Goal: Task Accomplishment & Management: Complete application form

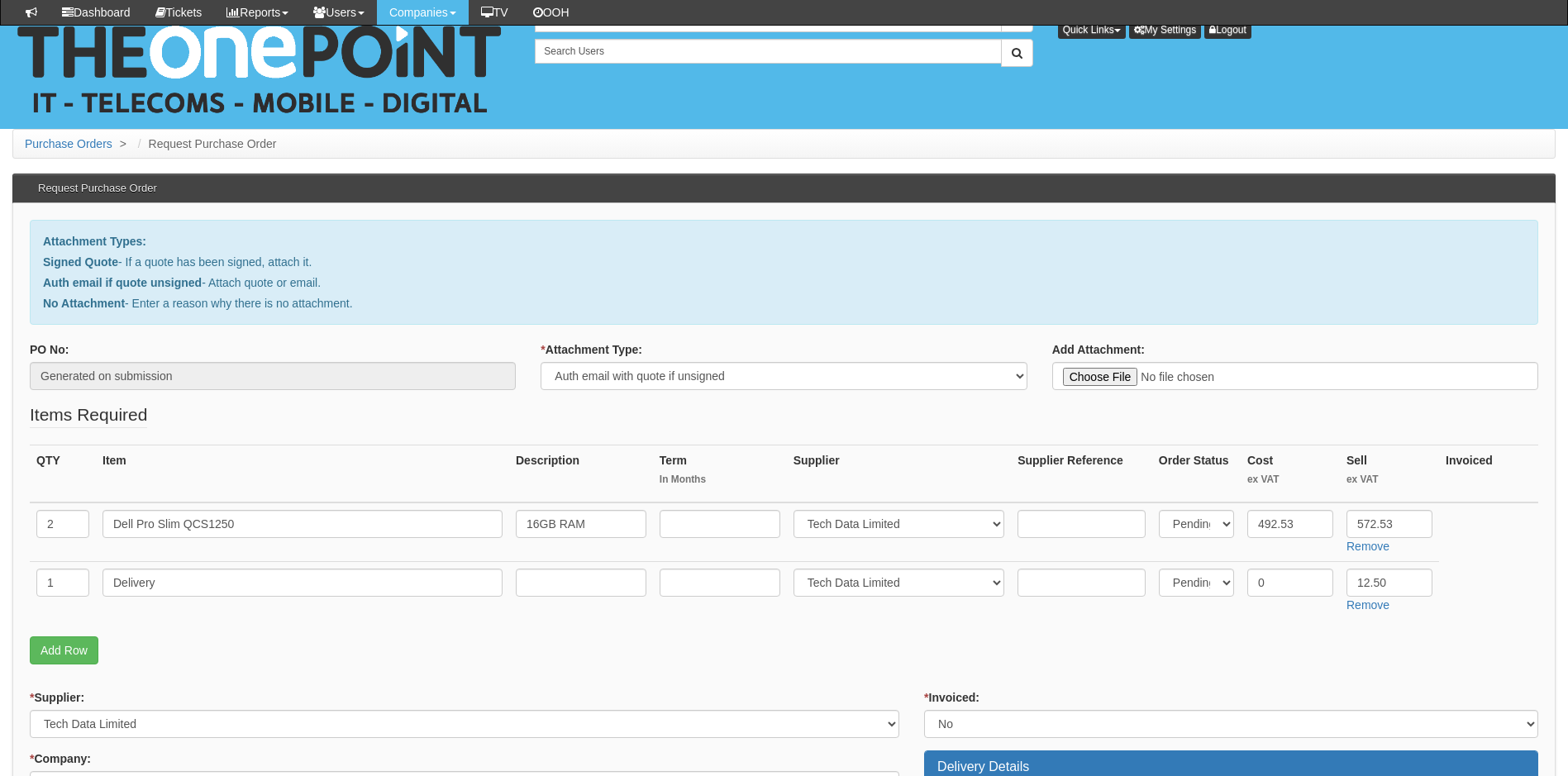
select select "Auth email if quote unsigned"
select select "19"
select select "2"
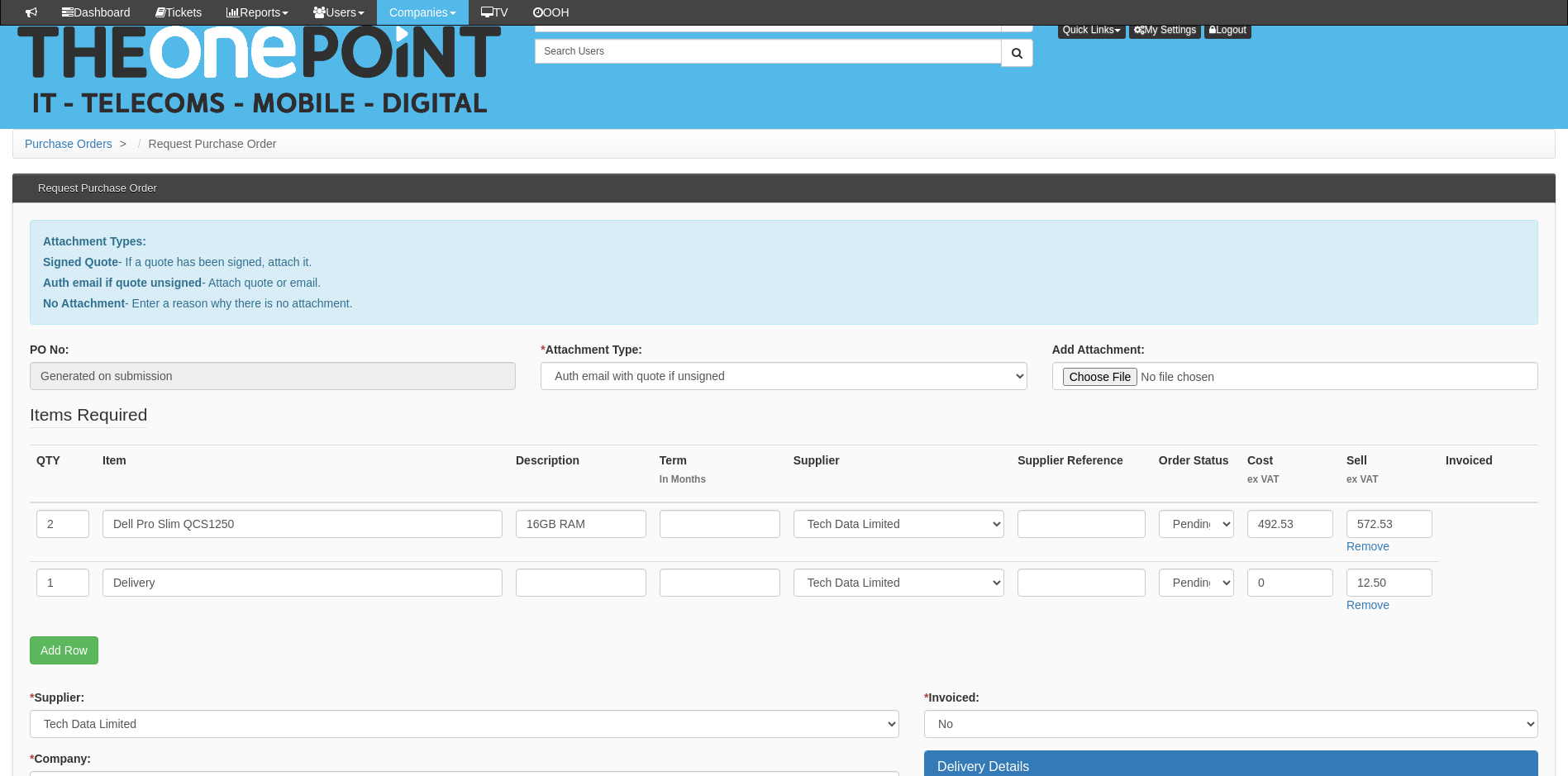
select select "1"
select select "other"
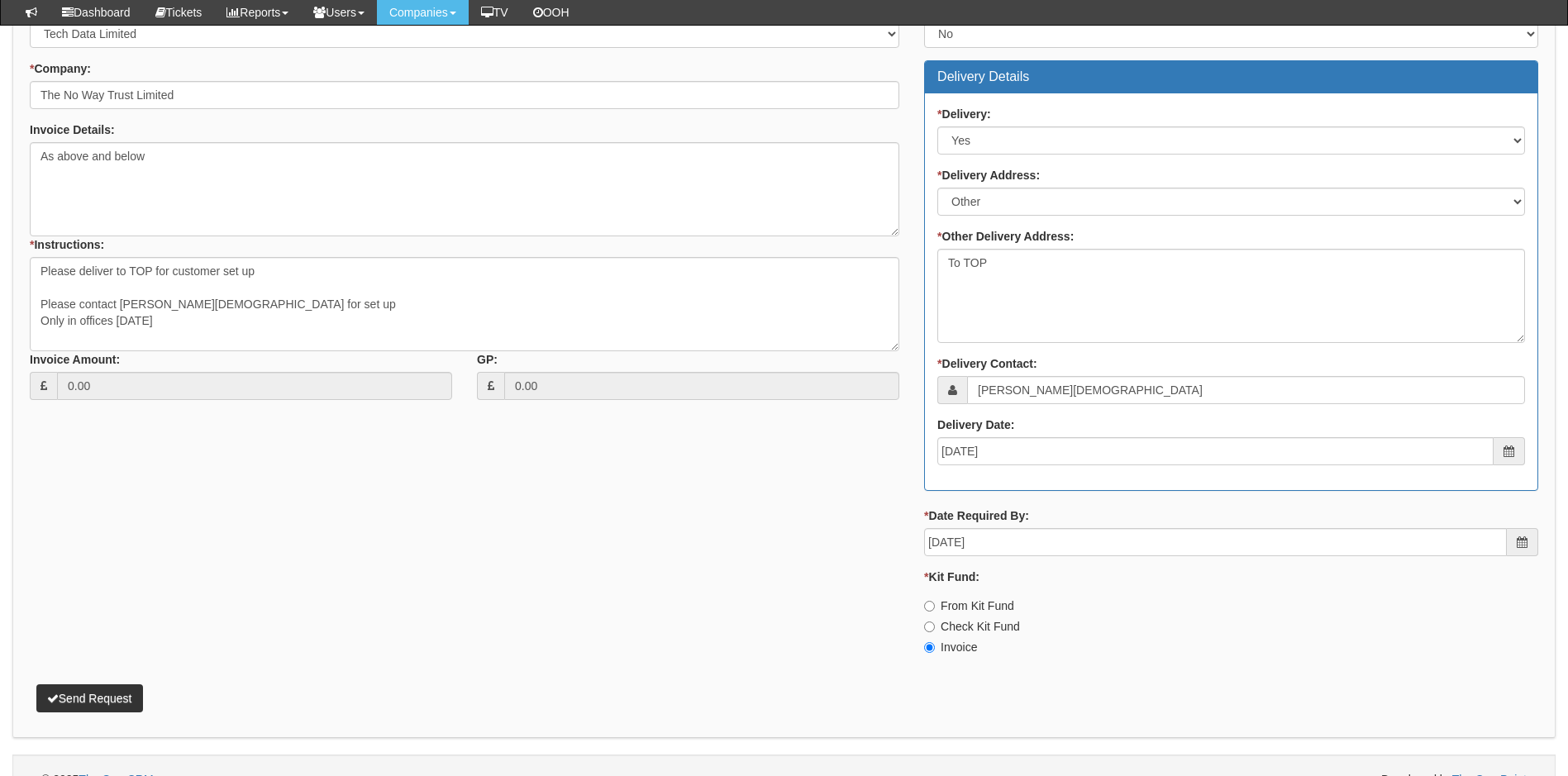
scroll to position [717, 0]
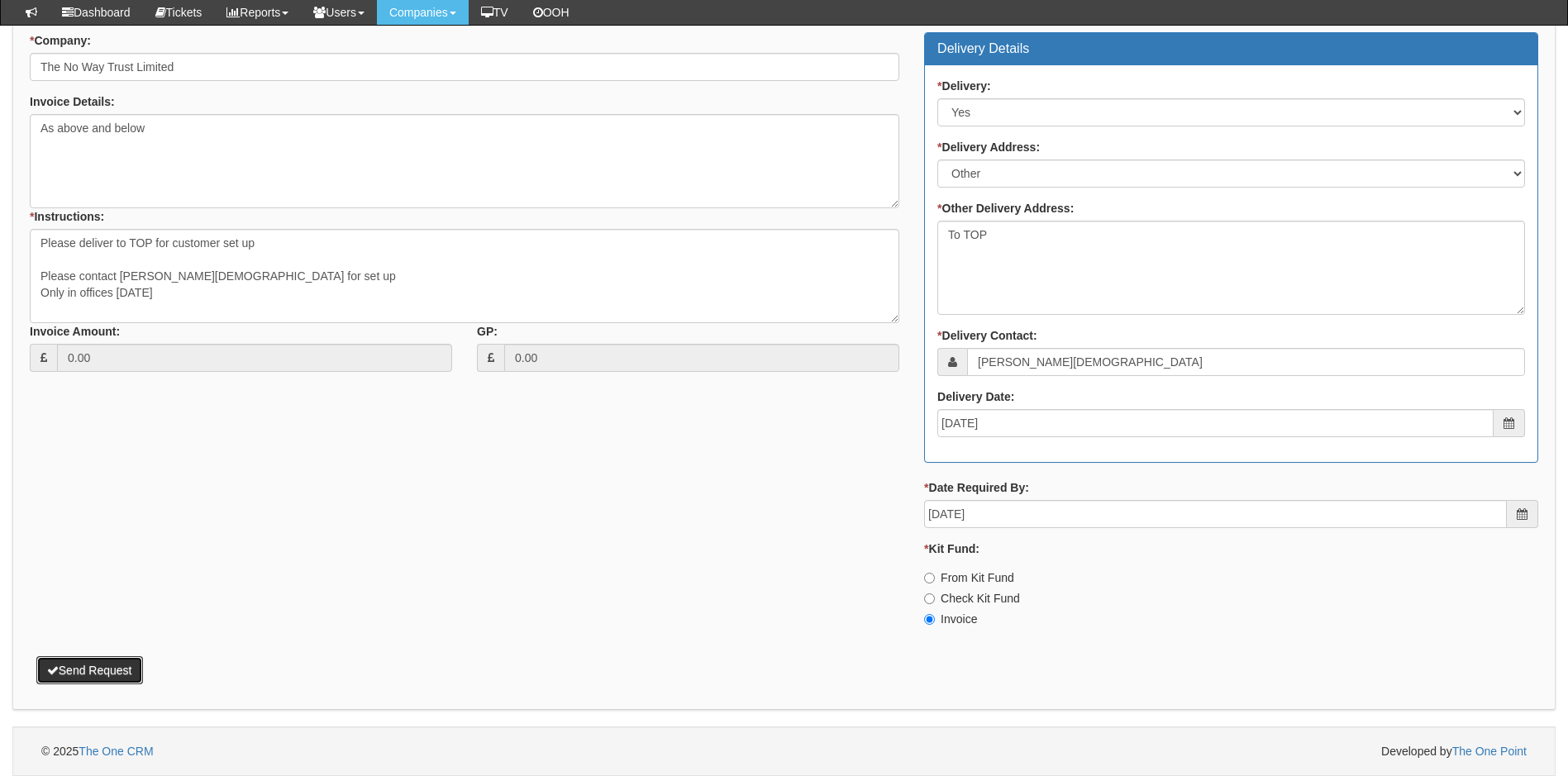
click at [103, 670] on button "Send Request" at bounding box center [89, 670] width 106 height 28
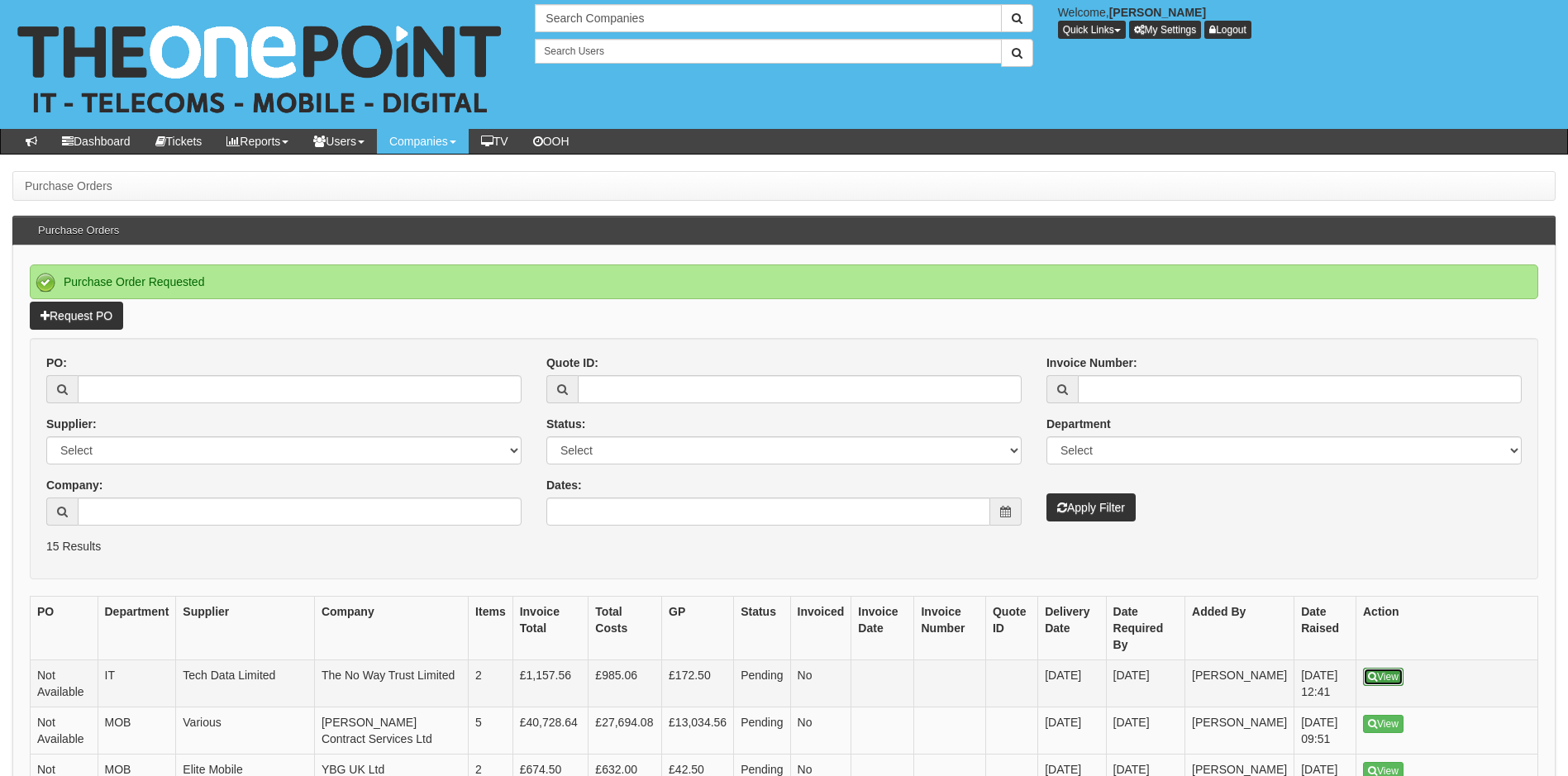
click at [1382, 667] on link "View" at bounding box center [1382, 676] width 41 height 18
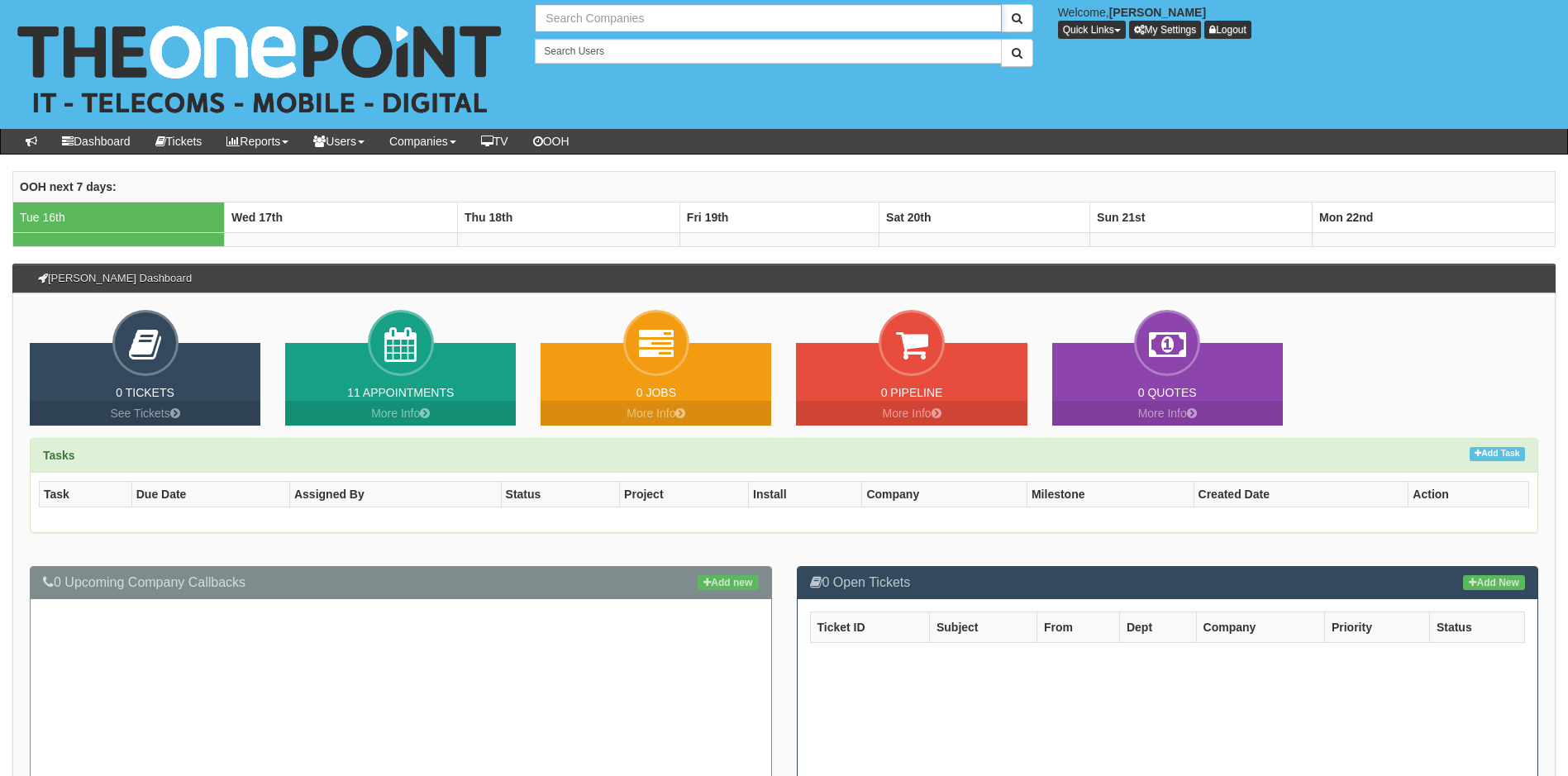
click at [607, 16] on input "text" at bounding box center [767, 18] width 466 height 28
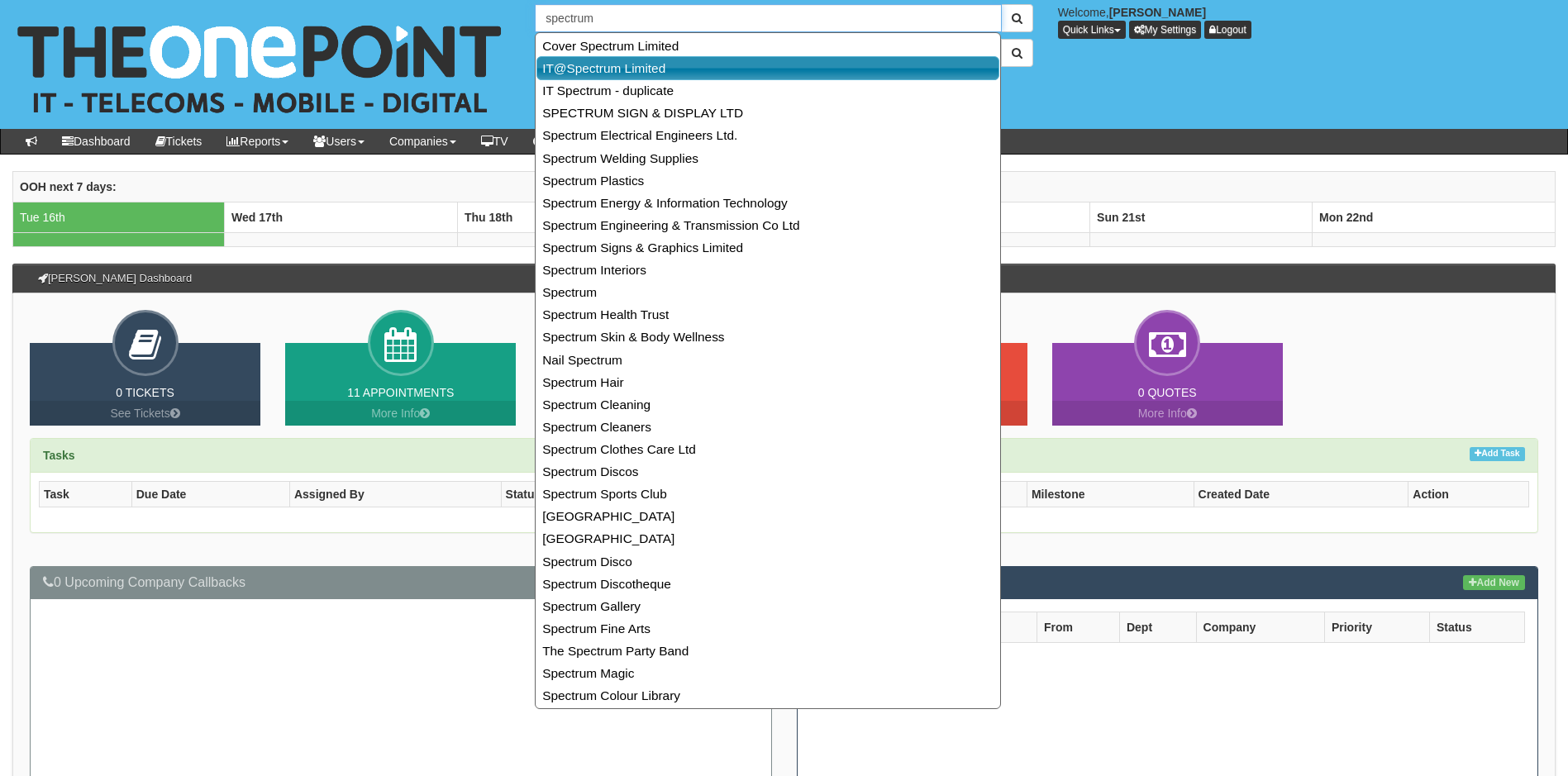
click at [606, 70] on link "IT@Spectrum Limited" at bounding box center [767, 68] width 463 height 24
type input "IT@Spectrum Limited"
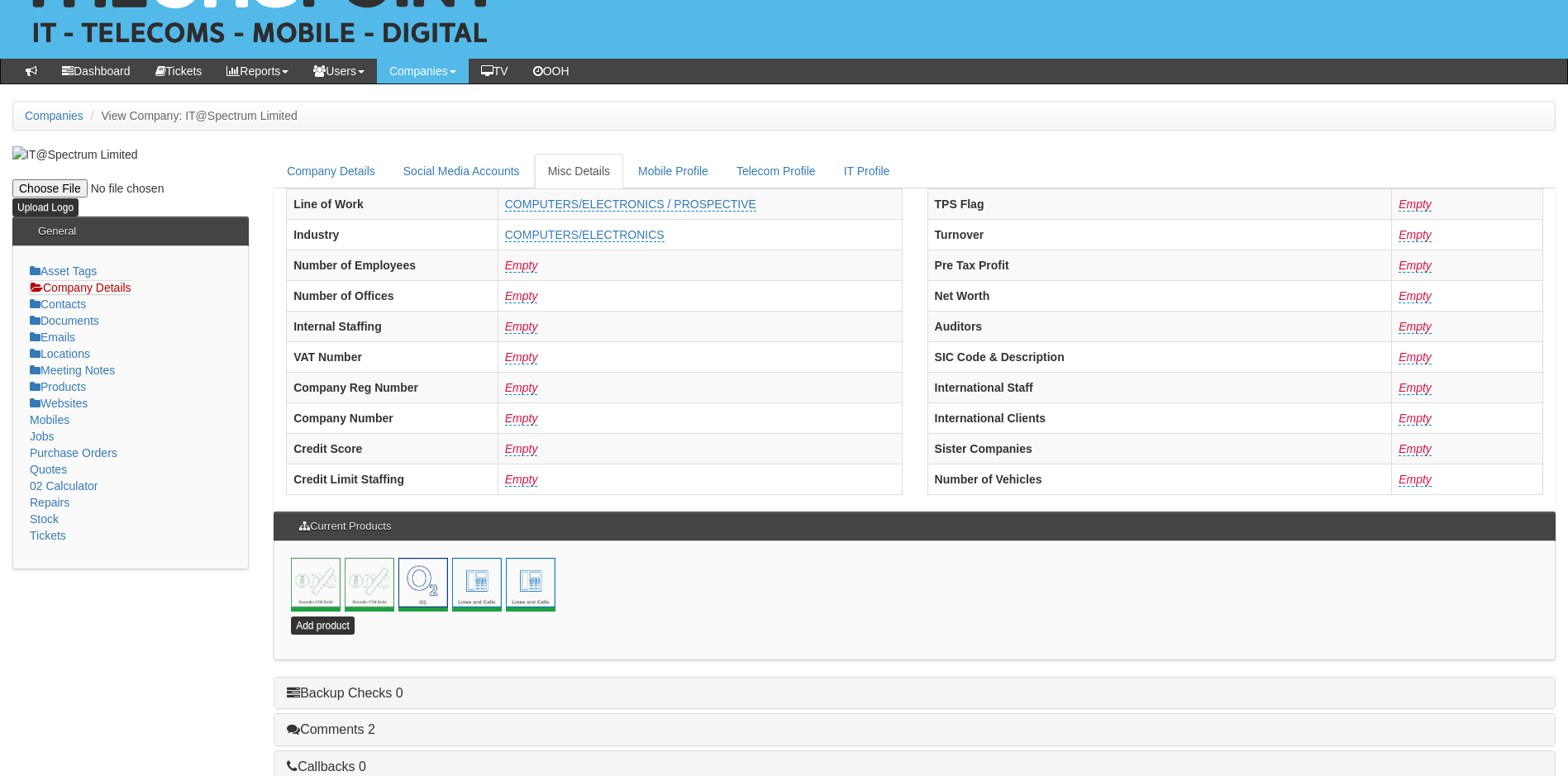
scroll to position [356, 0]
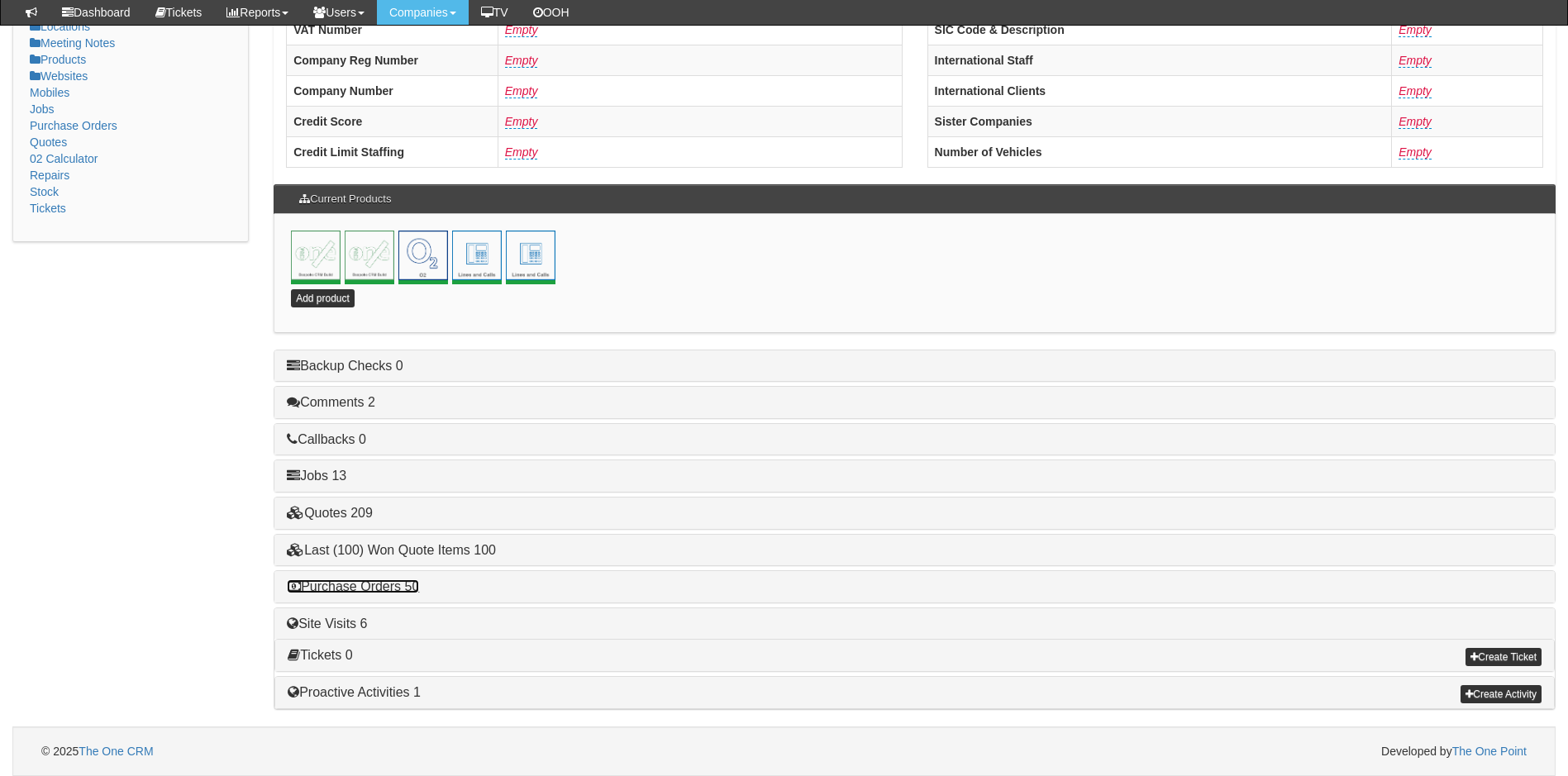
click at [373, 585] on link "Purchase Orders 50" at bounding box center [352, 586] width 132 height 14
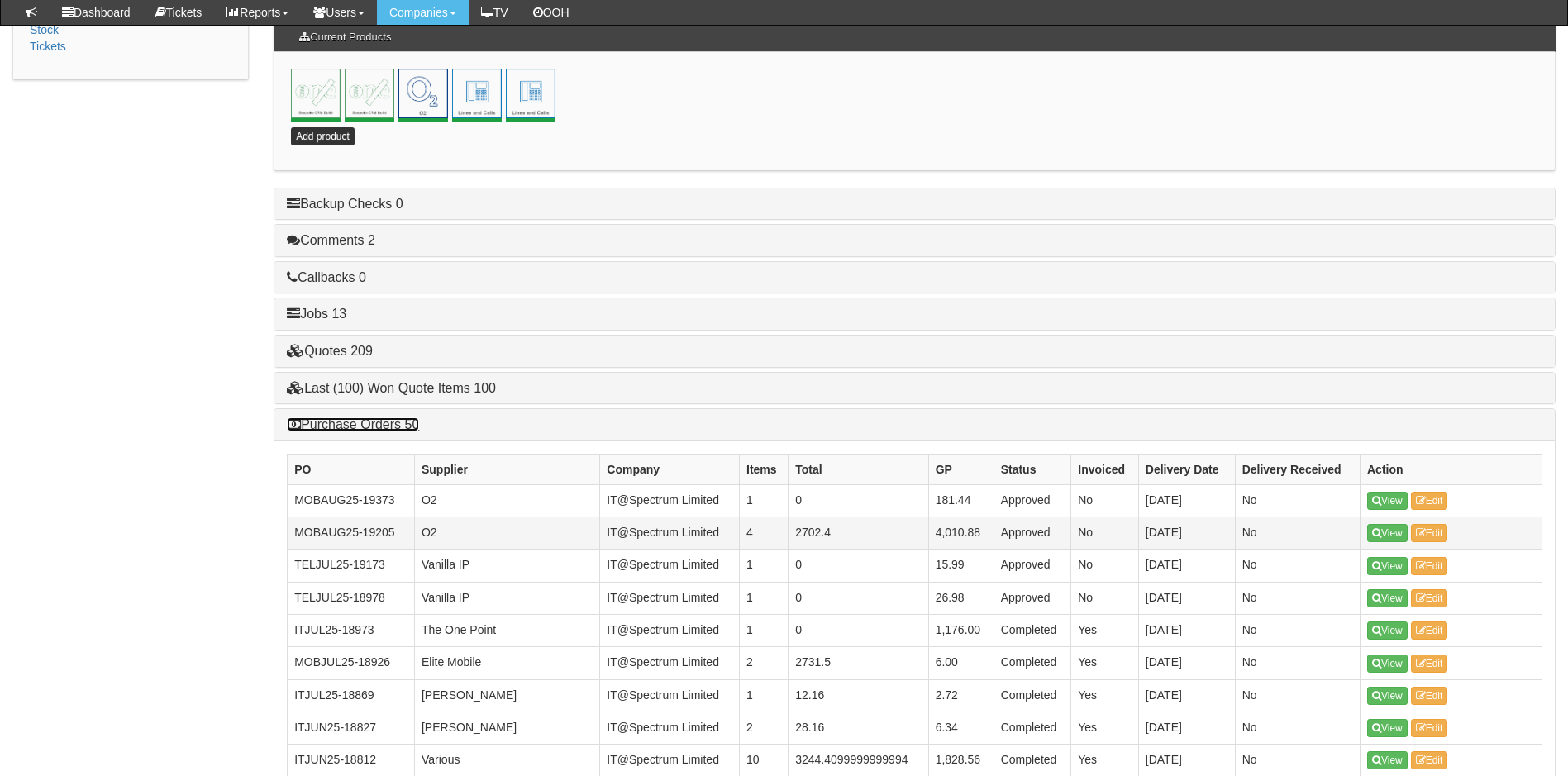
scroll to position [520, 0]
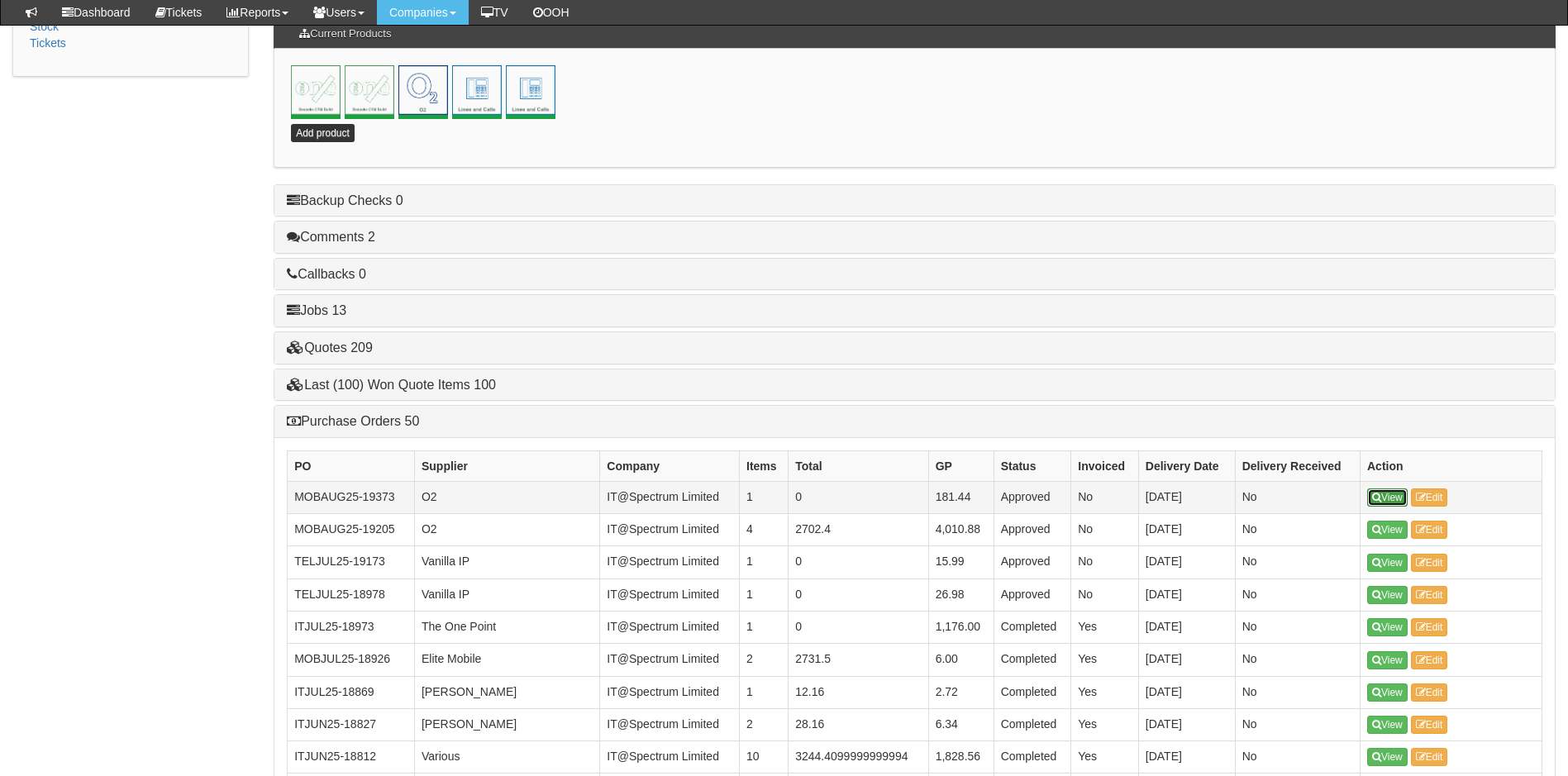
click at [1390, 495] on link "View" at bounding box center [1387, 497] width 41 height 18
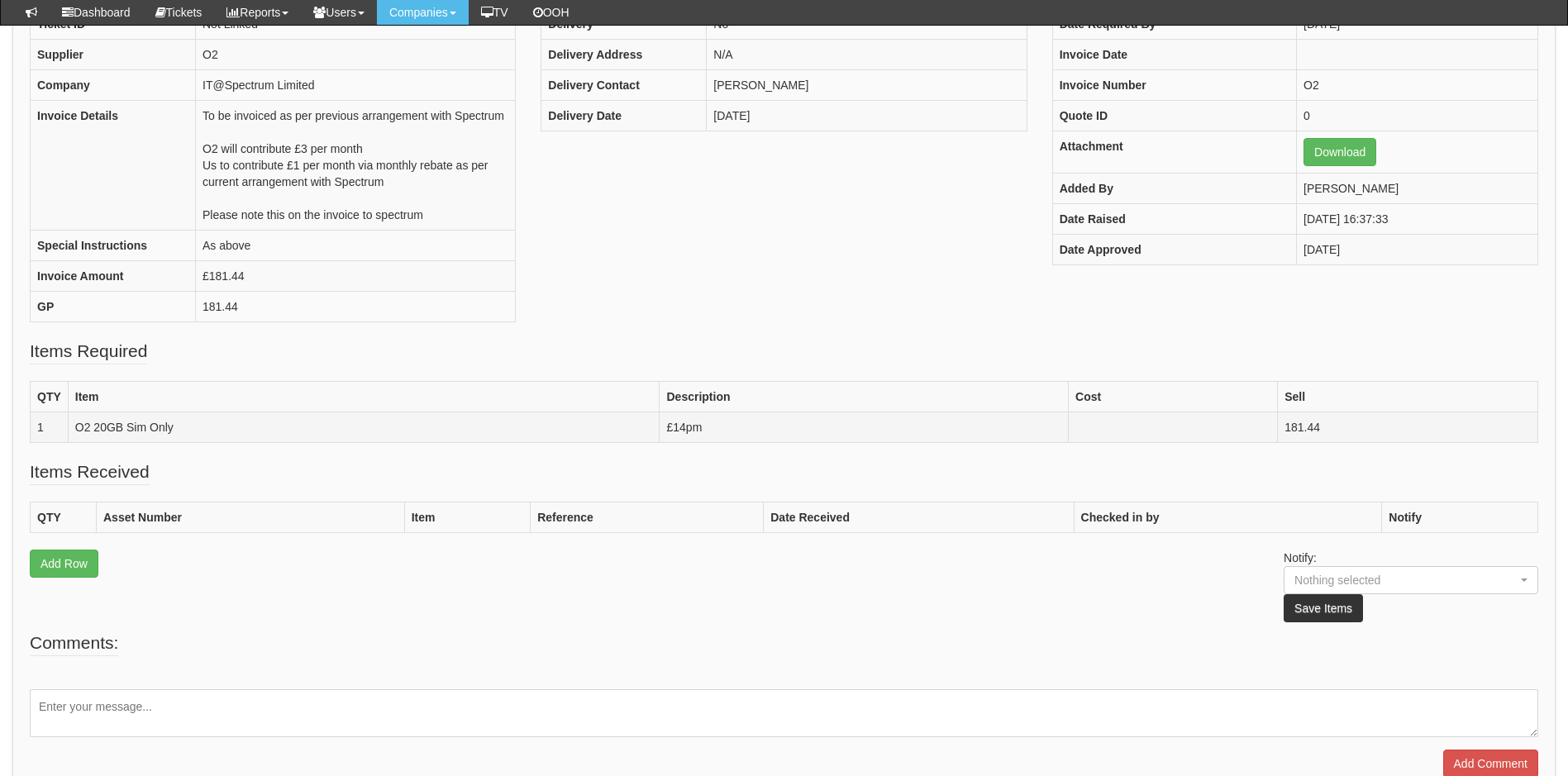
scroll to position [162, 0]
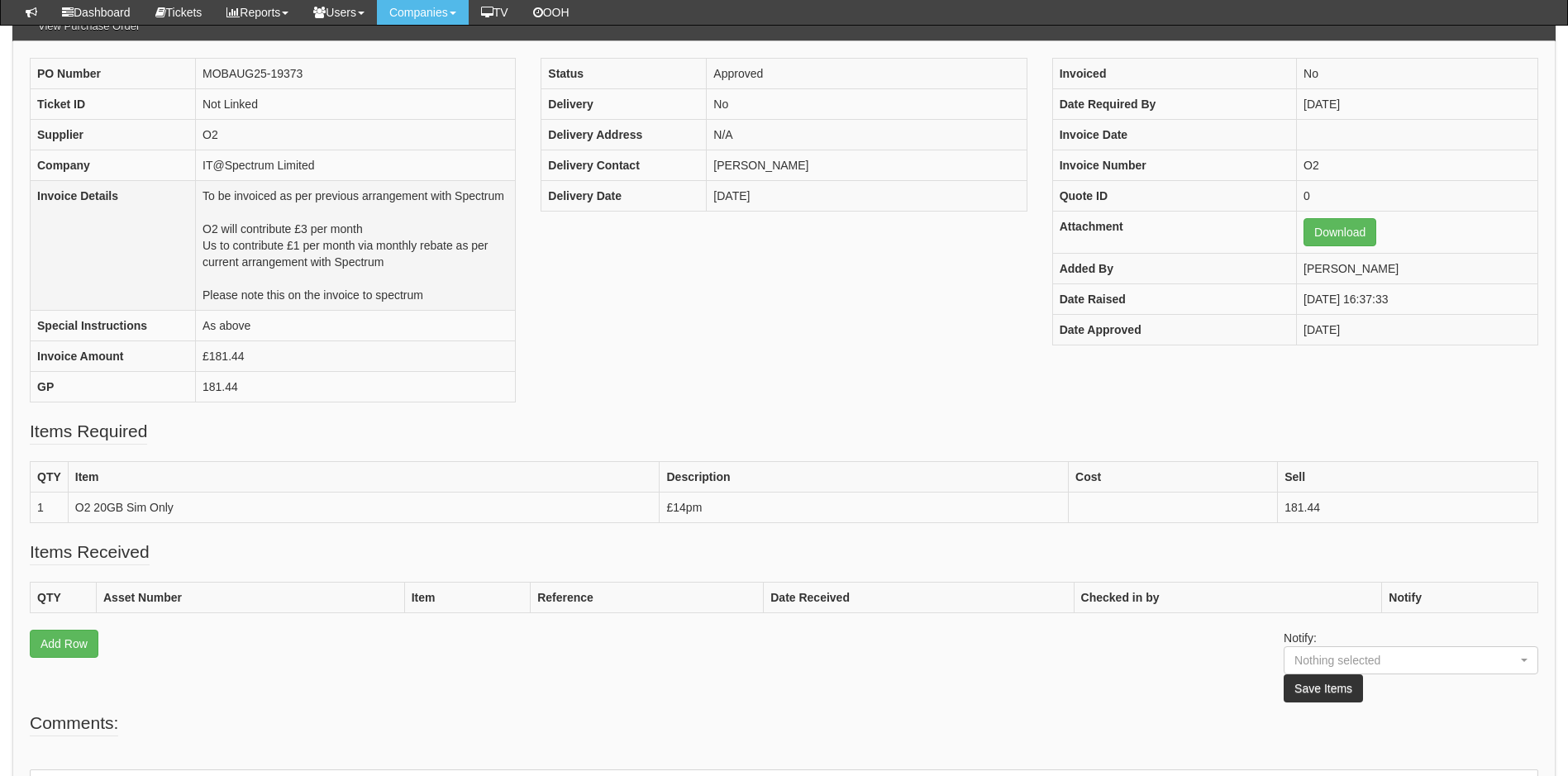
drag, startPoint x: 430, startPoint y: 296, endPoint x: 201, endPoint y: 198, distance: 249.1
click at [201, 198] on td "To be invoiced as per previous arrangement with Spectrum O2 will contribute £3 …" at bounding box center [355, 246] width 320 height 130
copy td "To be invoiced as per previous arrangement with Spectrum O2 will contribute £3 …"
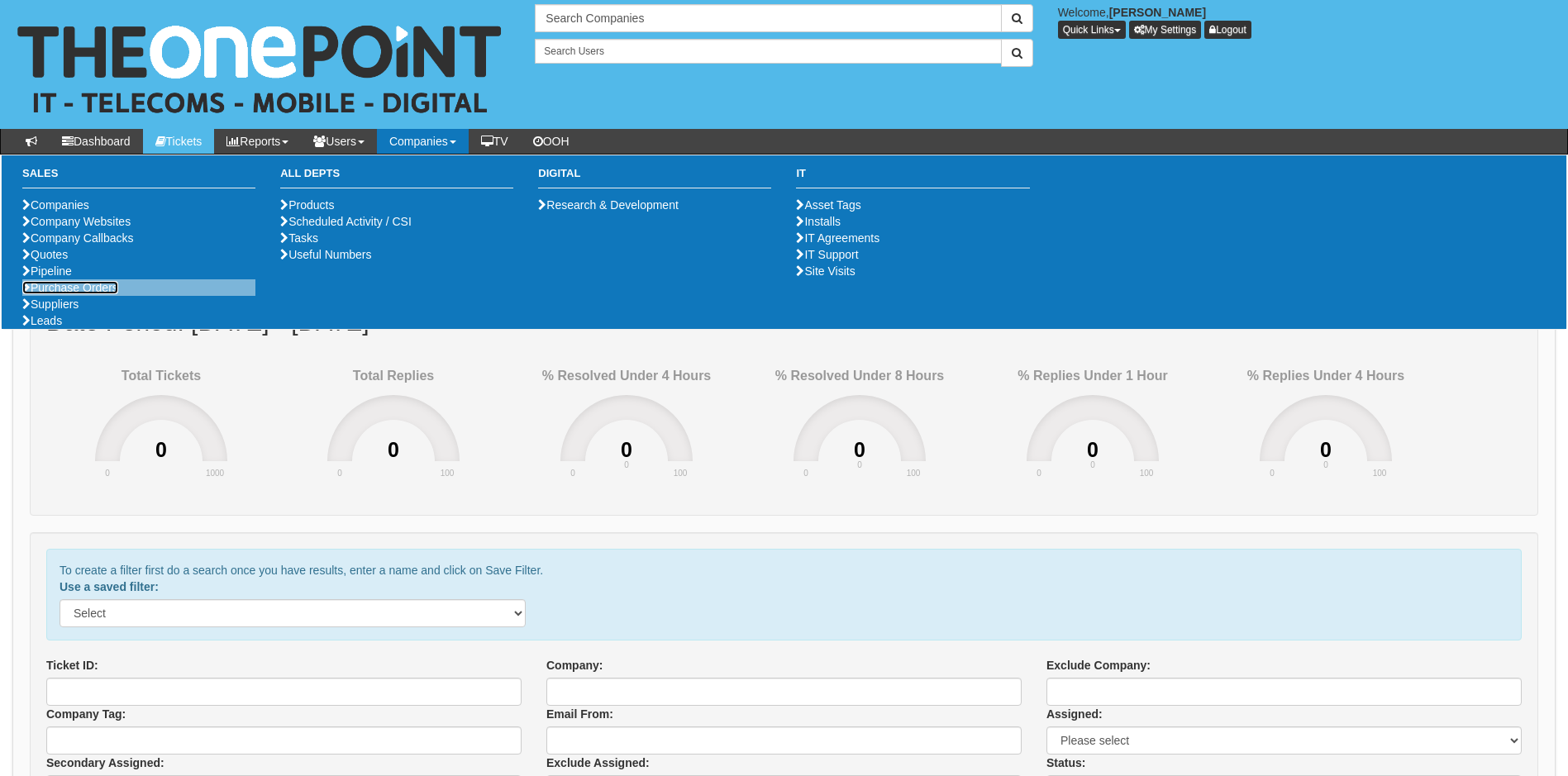
click at [75, 294] on link "Purchase Orders" at bounding box center [70, 287] width 95 height 14
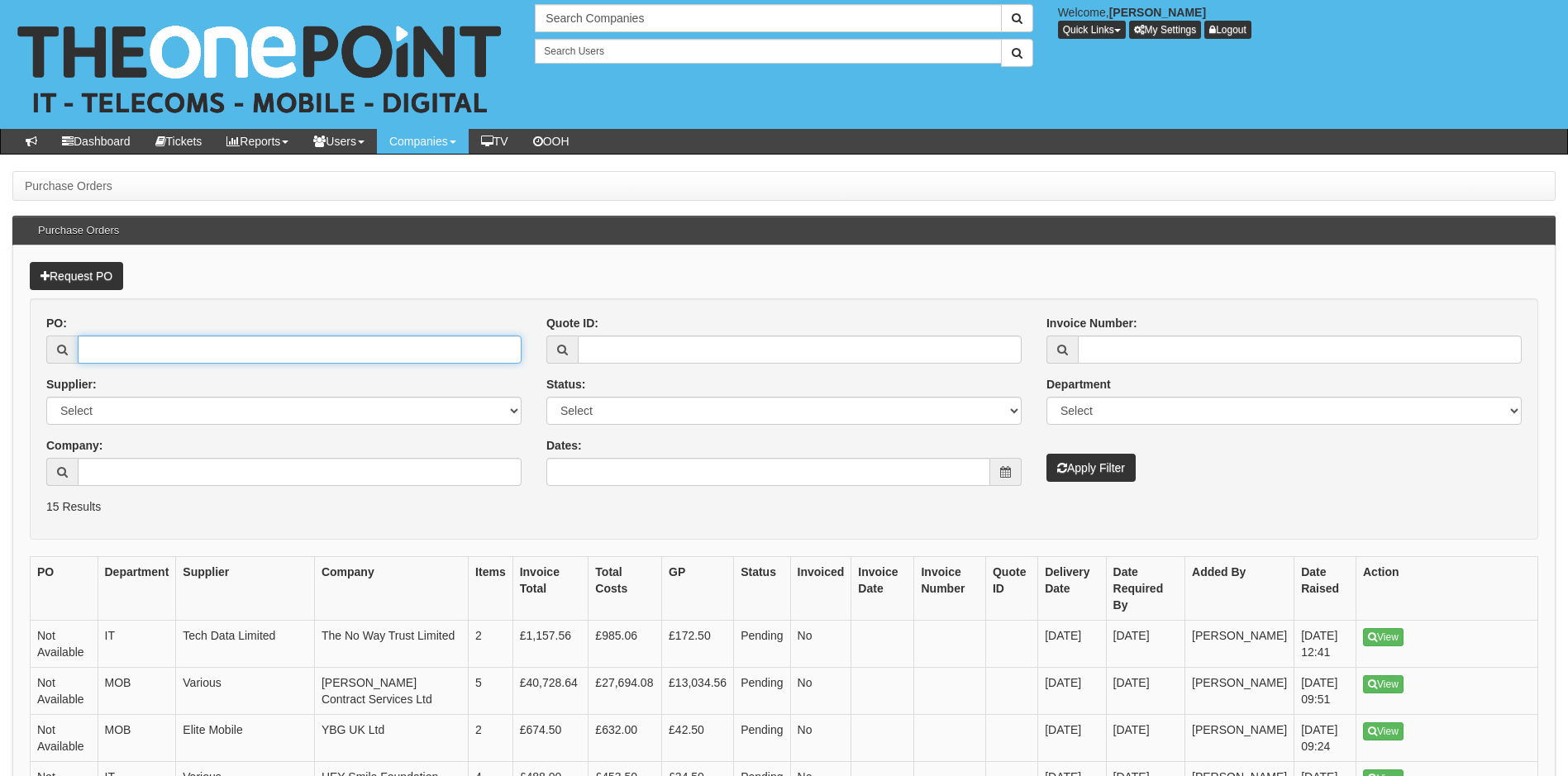
click at [122, 356] on input "PO:" at bounding box center [299, 349] width 444 height 28
drag, startPoint x: 365, startPoint y: 305, endPoint x: 345, endPoint y: 305, distance: 20.0
click at [365, 305] on form "PO: Supplier: Select 123 REG.co.uk 1Password 3 4Gon AA Jones Electric Ltd Abzor…" at bounding box center [784, 419] width 1509 height 241
click at [78, 275] on link "Request PO" at bounding box center [77, 275] width 94 height 28
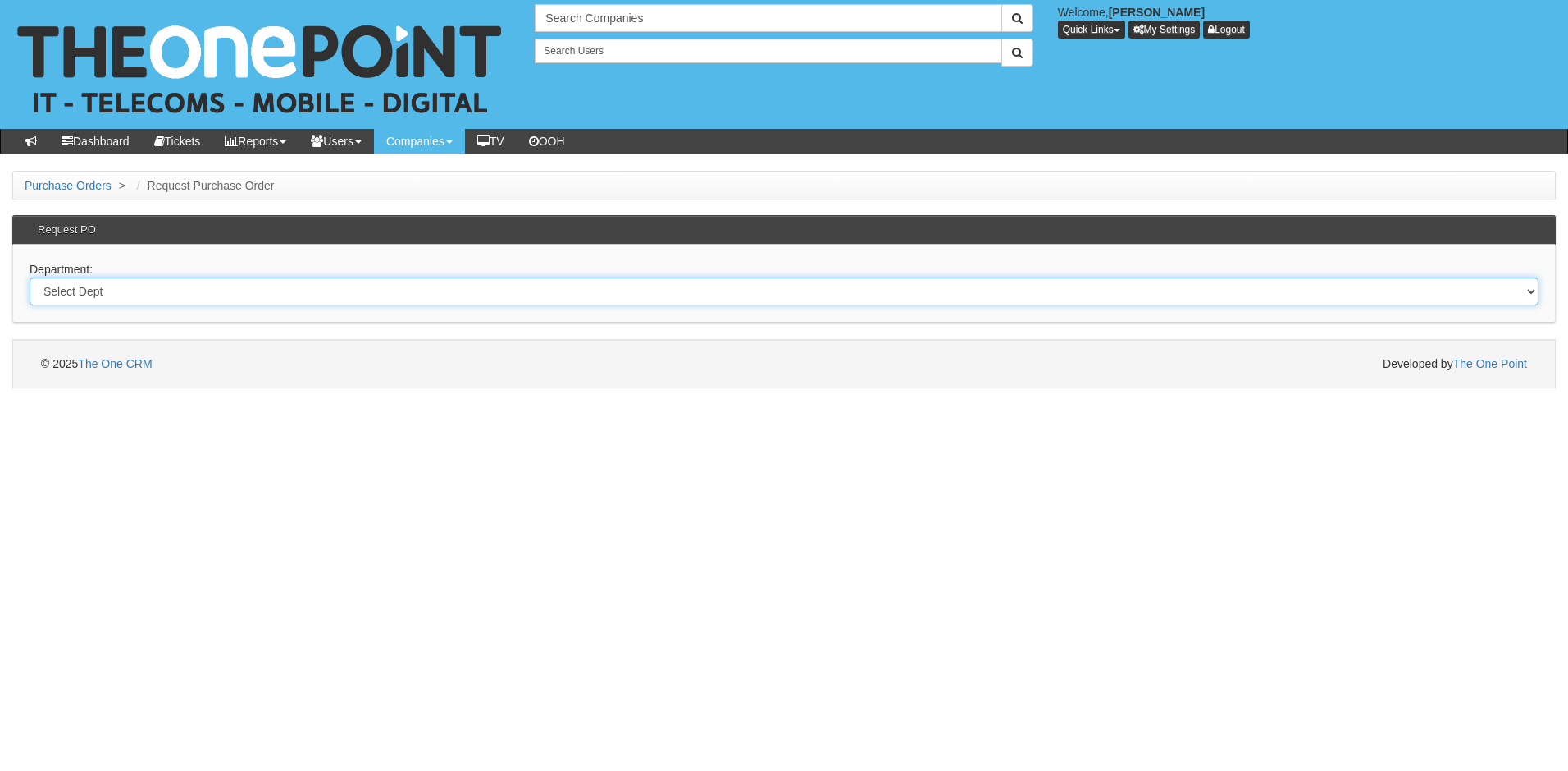
click at [150, 290] on select "Select Dept Digital Internal IT Mobiles Marketing Telecoms" at bounding box center [784, 291] width 1509 height 28
select select "?pipeID=&dept=MOB"
click at [30, 277] on select "Select Dept Digital Internal IT Mobiles Marketing Telecoms" at bounding box center [784, 291] width 1509 height 28
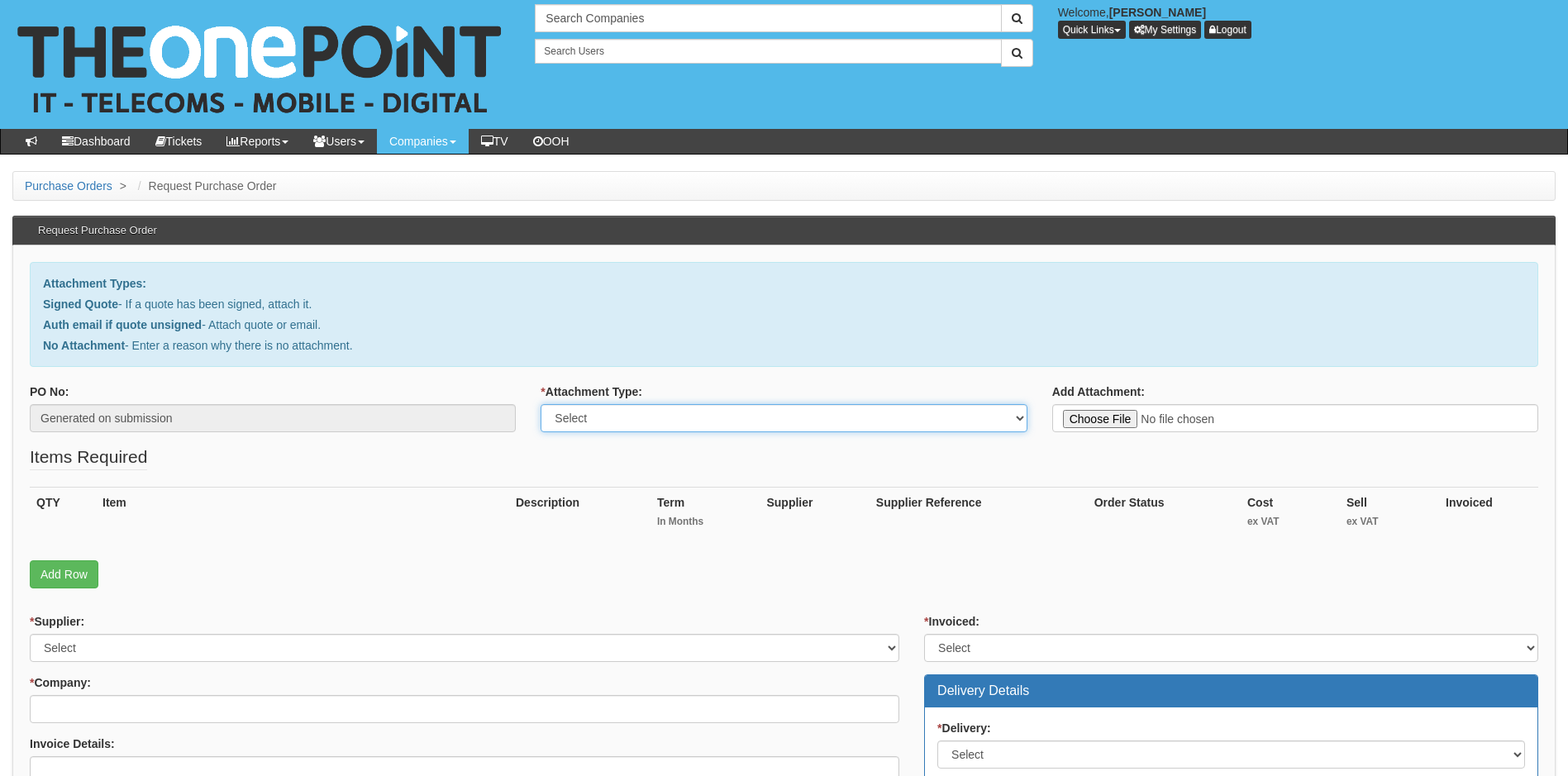
click at [692, 415] on select "Select Signed Quote Auth email with quote if unsigned No Attachment" at bounding box center [784, 418] width 486 height 28
click at [540, 404] on select "Select Signed Quote Auth email with quote if unsigned No Attachment" at bounding box center [784, 418] width 486 height 28
click at [848, 414] on select "Select Signed Quote Auth email with quote if unsigned No Attachment" at bounding box center [784, 418] width 486 height 28
select select "No Attachment"
click at [540, 404] on select "Select Signed Quote Auth email with quote if unsigned No Attachment" at bounding box center [784, 418] width 486 height 28
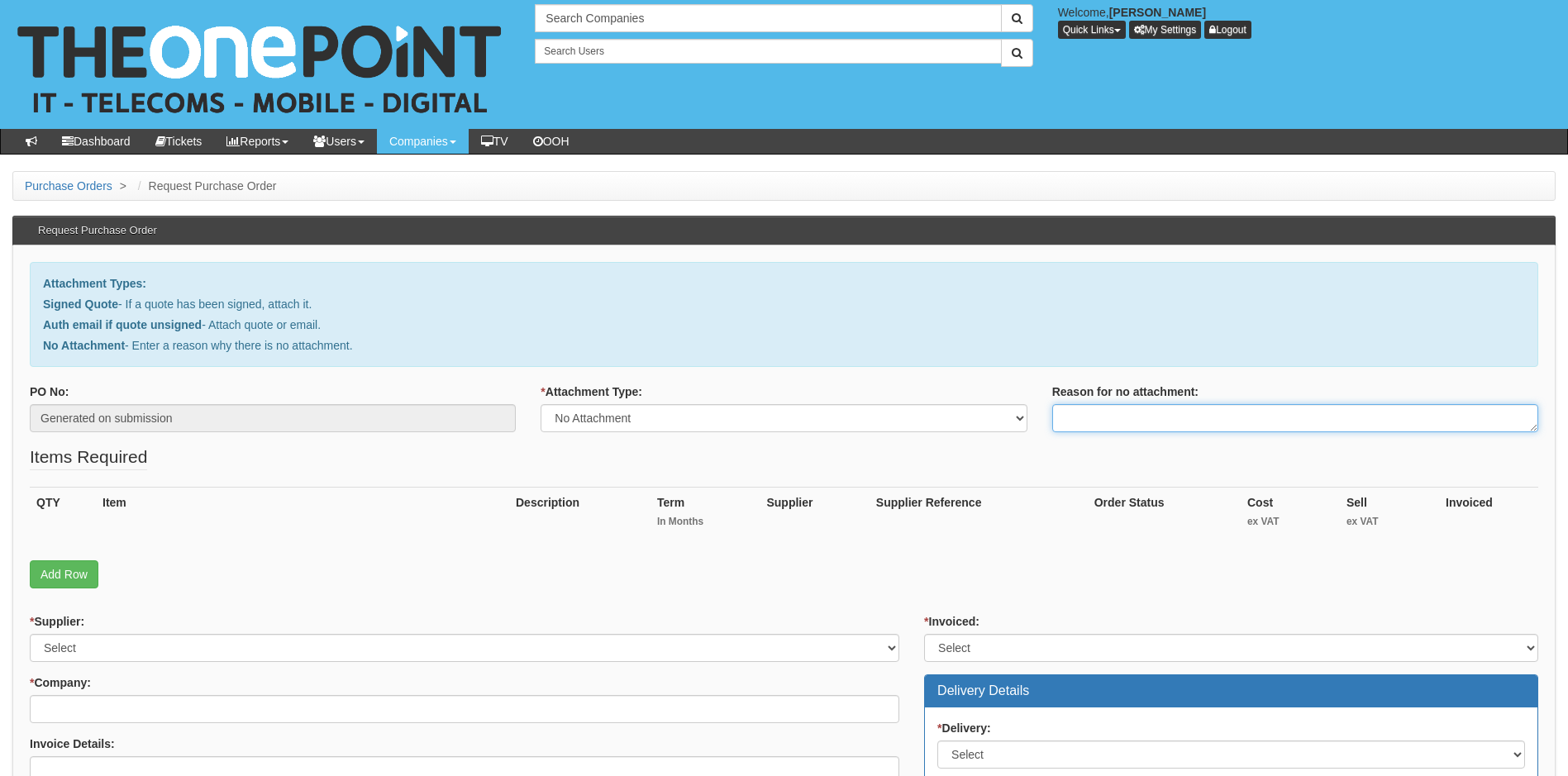
click at [1107, 417] on textarea "Reason for no attachment:" at bounding box center [1295, 418] width 486 height 28
click at [1199, 422] on textarea "Refers to Ticket" at bounding box center [1295, 418] width 486 height 28
click at [1147, 416] on textarea "Refers to Ticket 431155" at bounding box center [1295, 418] width 486 height 28
type textarea "Refers to Ticket 0431155"
click at [71, 569] on link "Add Row" at bounding box center [64, 573] width 68 height 28
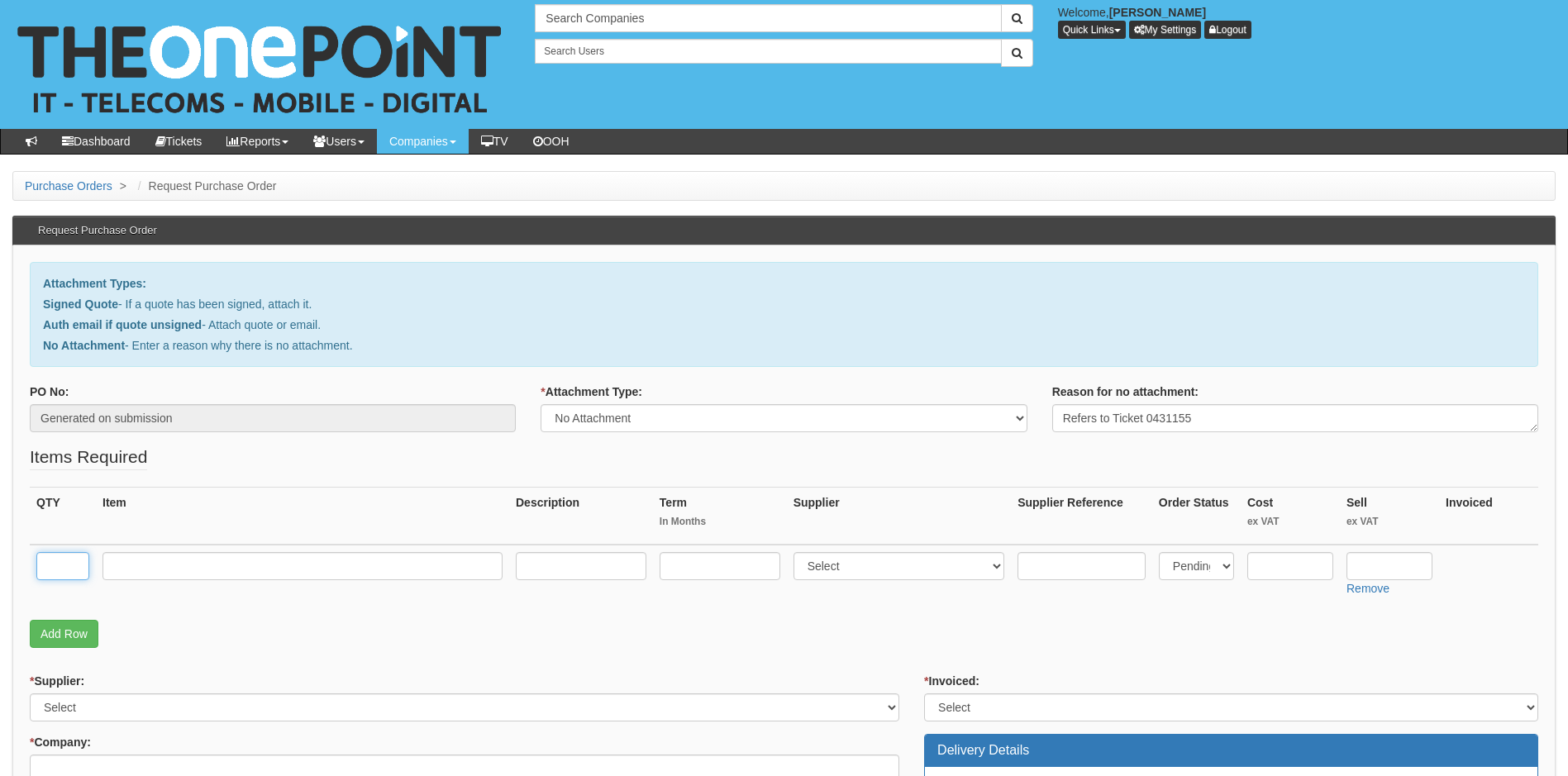
click at [51, 564] on input "text" at bounding box center [62, 565] width 53 height 28
type input "1"
click at [171, 568] on input "text" at bounding box center [303, 565] width 400 height 28
type input "20GB Sim Only - O2"
click at [590, 576] on input "text" at bounding box center [581, 565] width 131 height 28
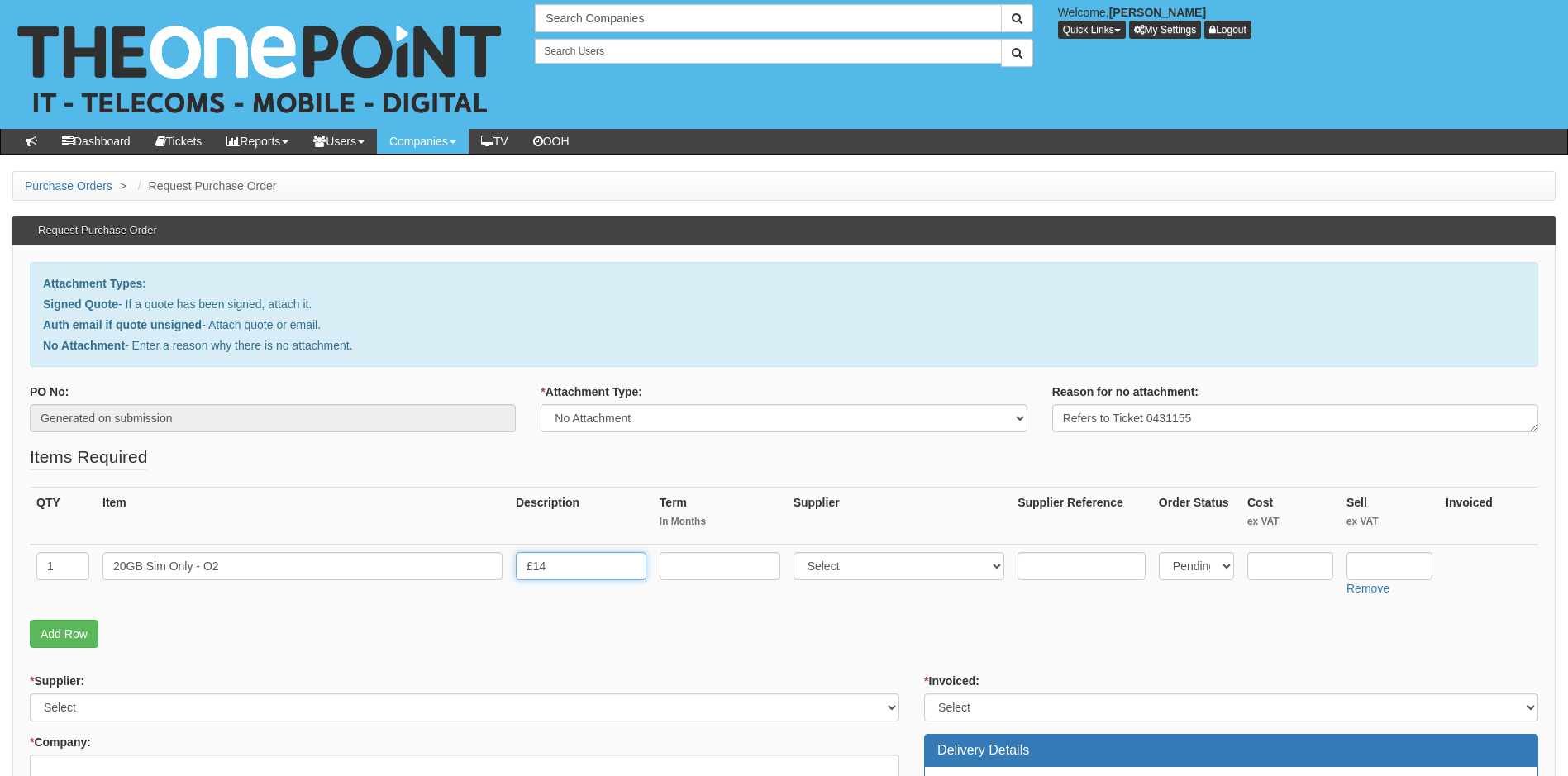
type input "£14pm"
click at [878, 570] on select "Select 123 REG.co.uk 1Password 3 4Gon AA Jones Electric Ltd Abzorb Access Group…" at bounding box center [899, 565] width 212 height 28
select select "54"
click at [797, 552] on select "Select 123 REG.co.uk 1Password 3 4Gon AA Jones Electric Ltd Abzorb Access Group…" at bounding box center [899, 565] width 212 height 28
click at [717, 565] on input "text" at bounding box center [720, 565] width 121 height 28
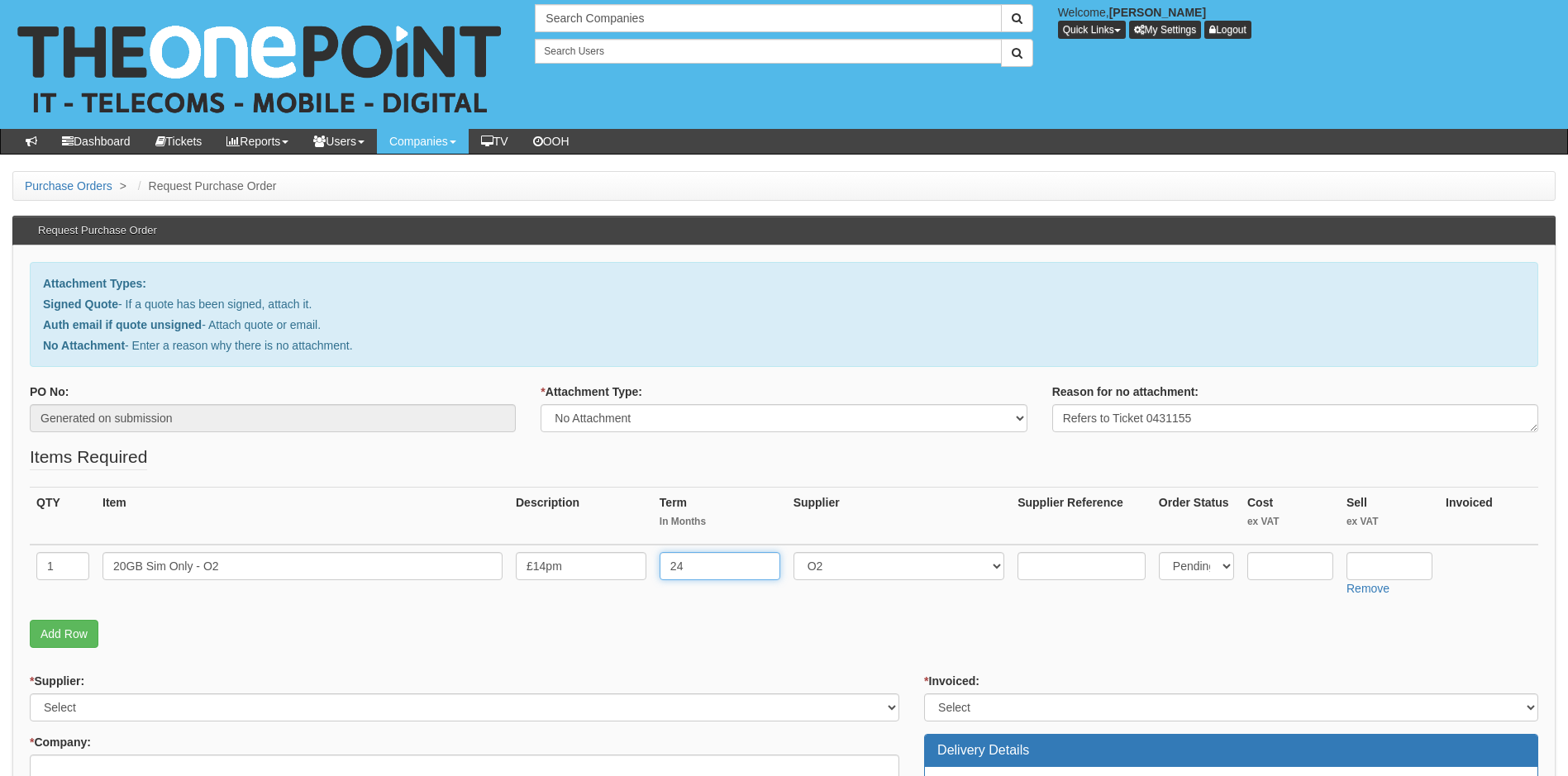
type input "24"
click at [1376, 562] on input "text" at bounding box center [1389, 565] width 86 height 28
click at [1359, 564] on input "text" at bounding box center [1389, 565] width 86 height 28
type input "181.44"
click at [1184, 643] on p "Add Row" at bounding box center [784, 633] width 1509 height 28
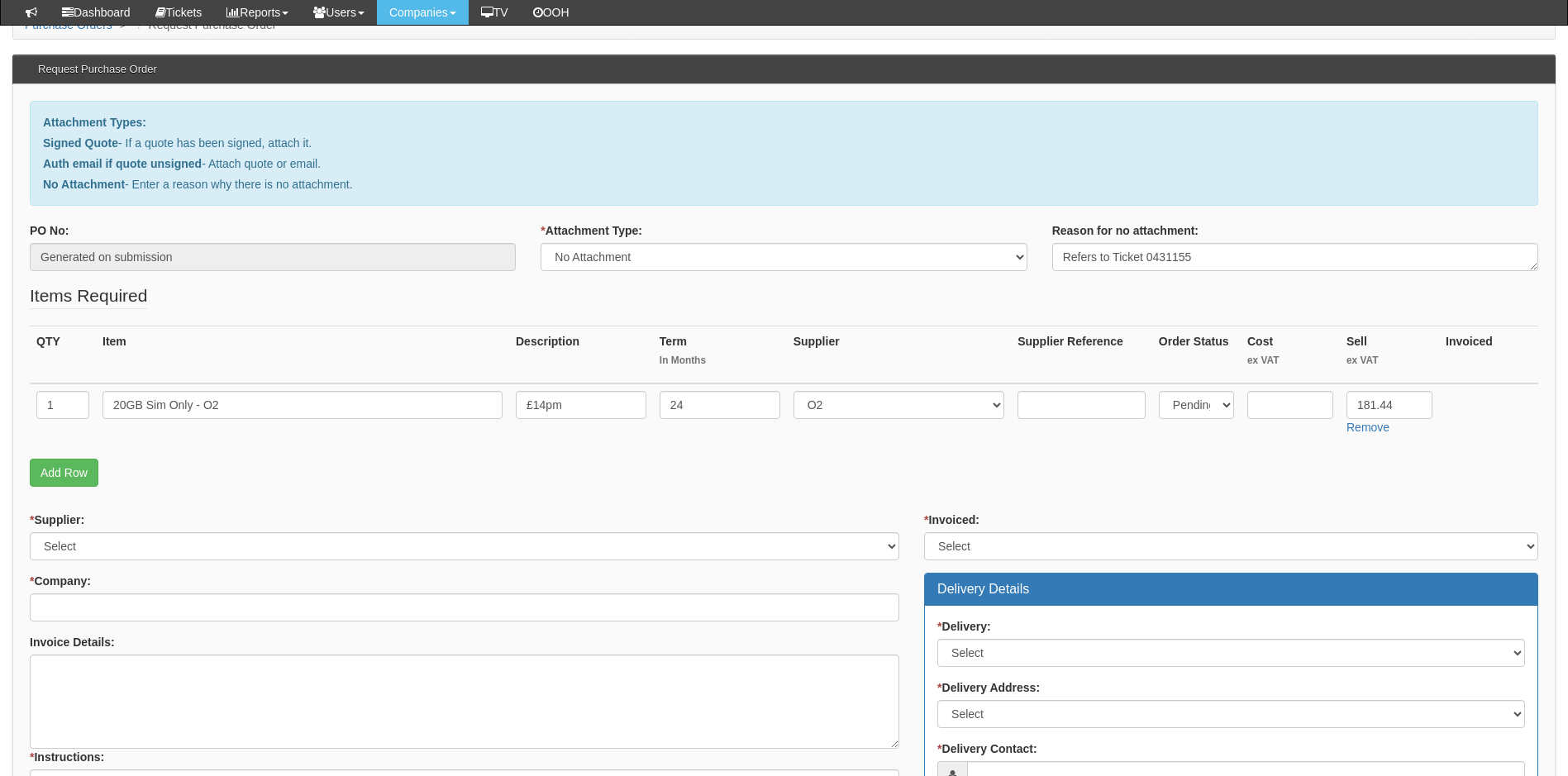
scroll to position [248, 0]
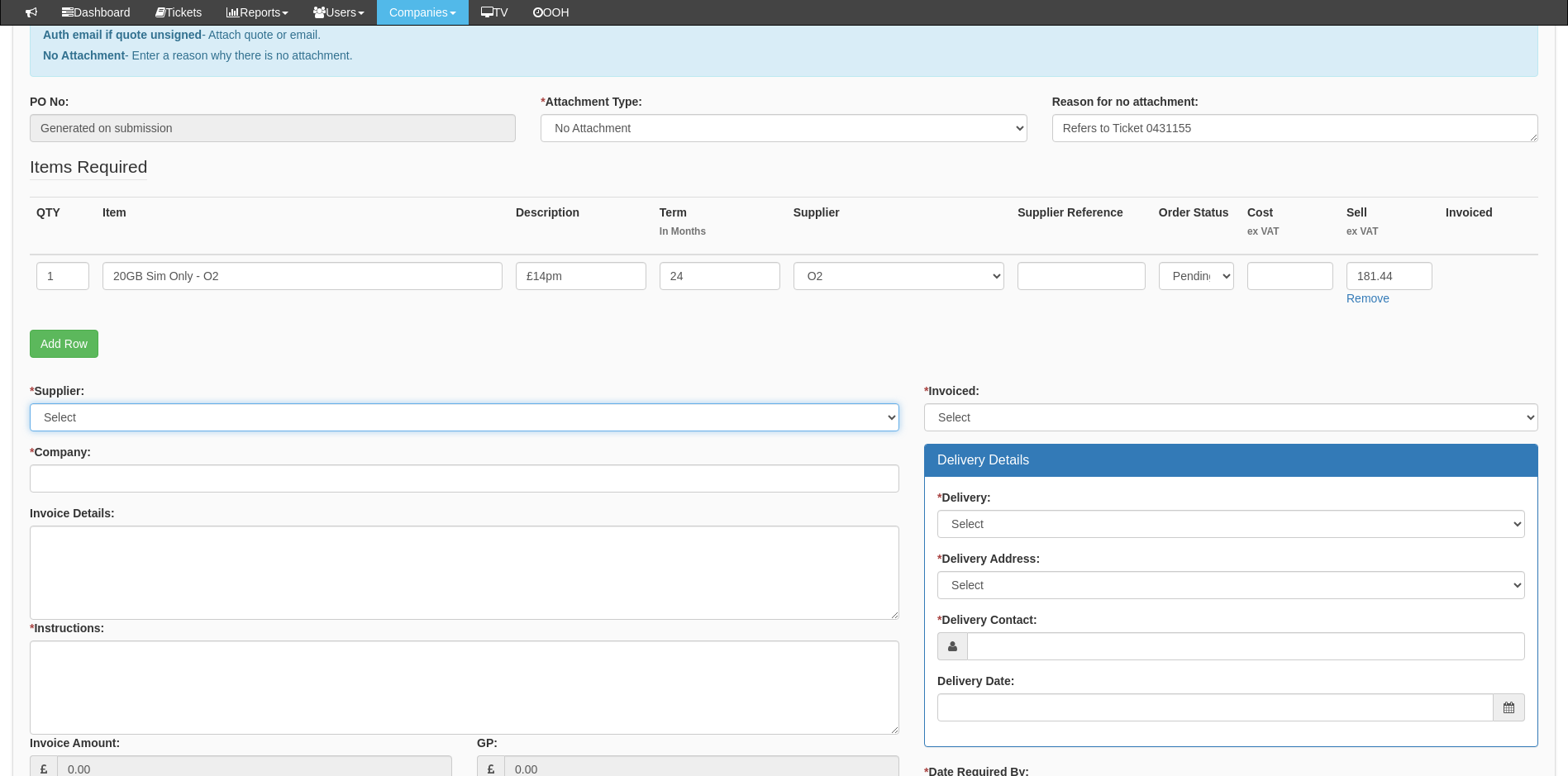
click at [171, 424] on select "Select 123 REG.co.uk 1Password 3 4Gon AA Jones Electric Ltd Abzorb Access Group…" at bounding box center [464, 417] width 869 height 28
select select "54"
click at [30, 403] on select "Select 123 REG.co.uk 1Password 3 4Gon AA Jones Electric Ltd Abzorb Access Group…" at bounding box center [464, 417] width 869 height 28
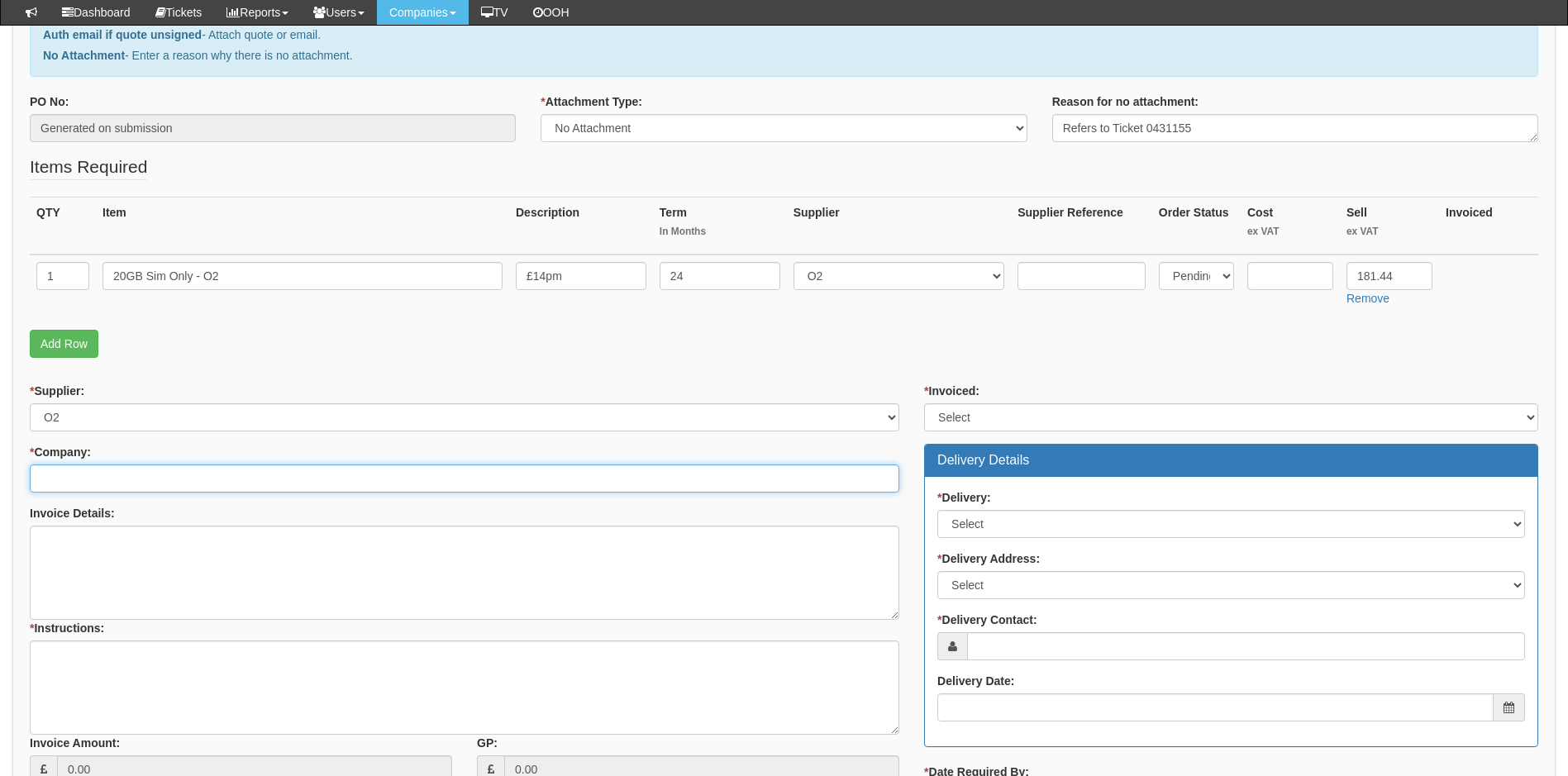
click at [180, 478] on input "* Company:" at bounding box center [464, 478] width 869 height 28
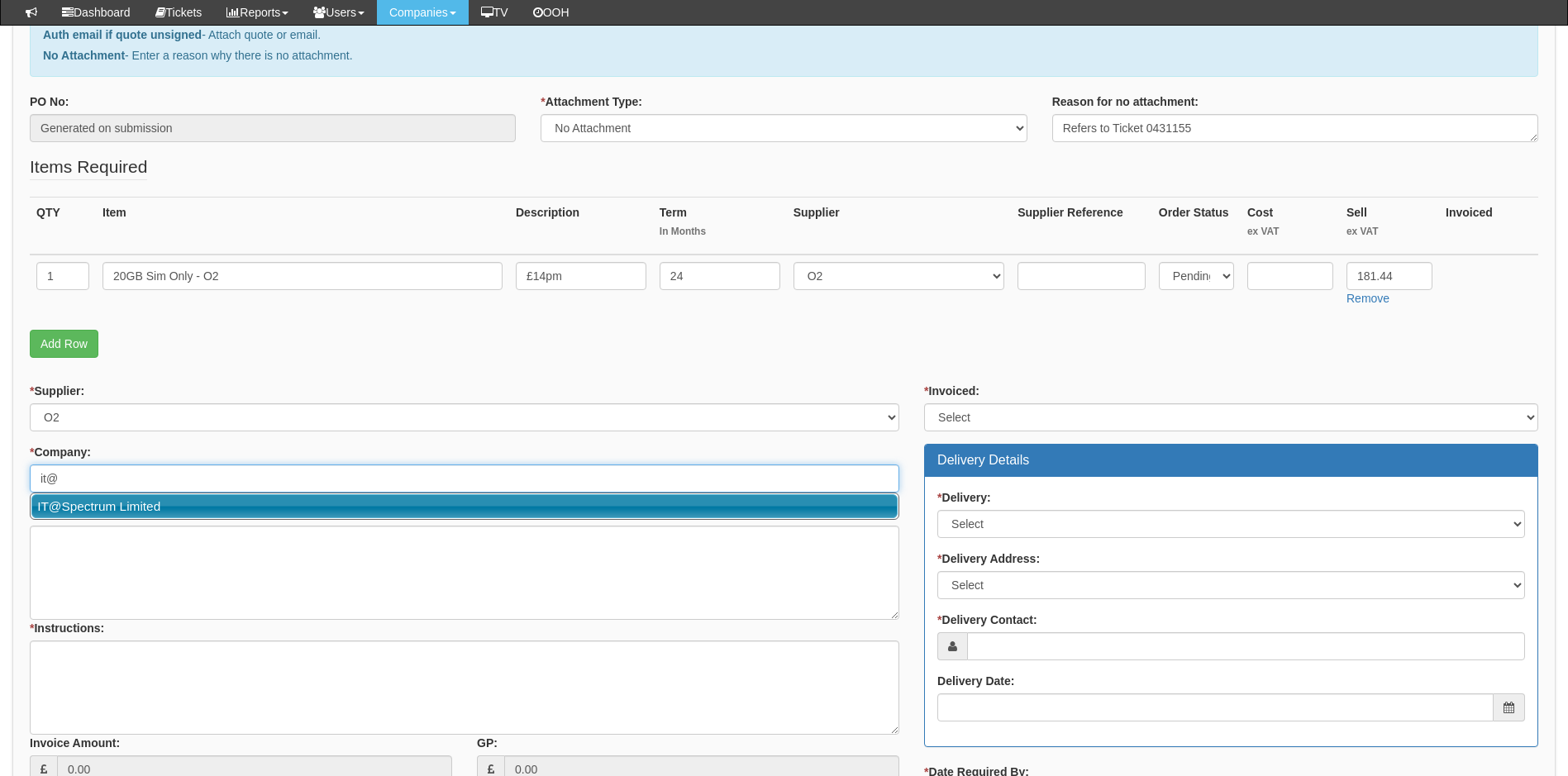
click at [130, 507] on link "IT@Spectrum Limited" at bounding box center [465, 506] width 866 height 24
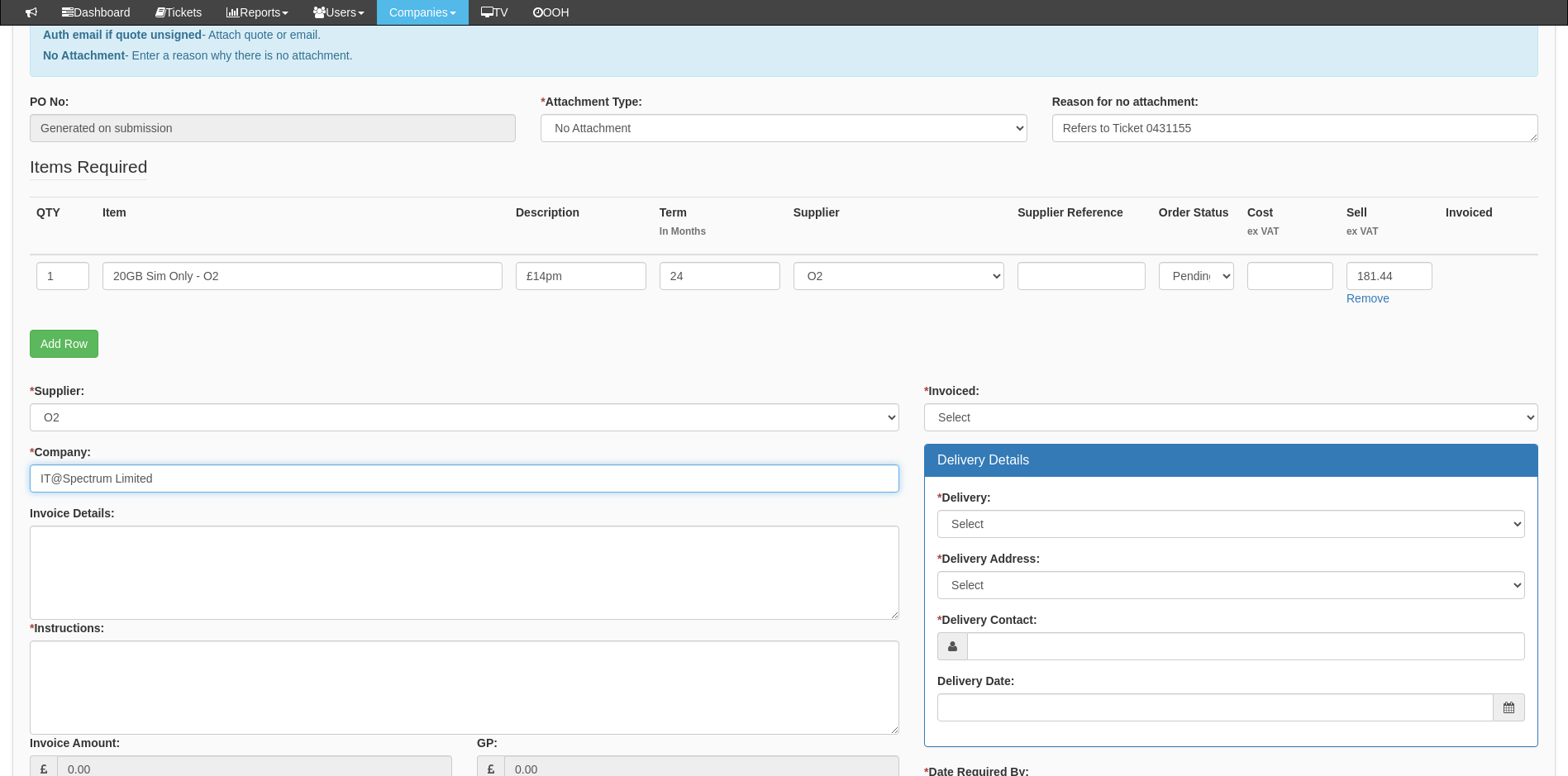
type input "IT@Spectrum Limited"
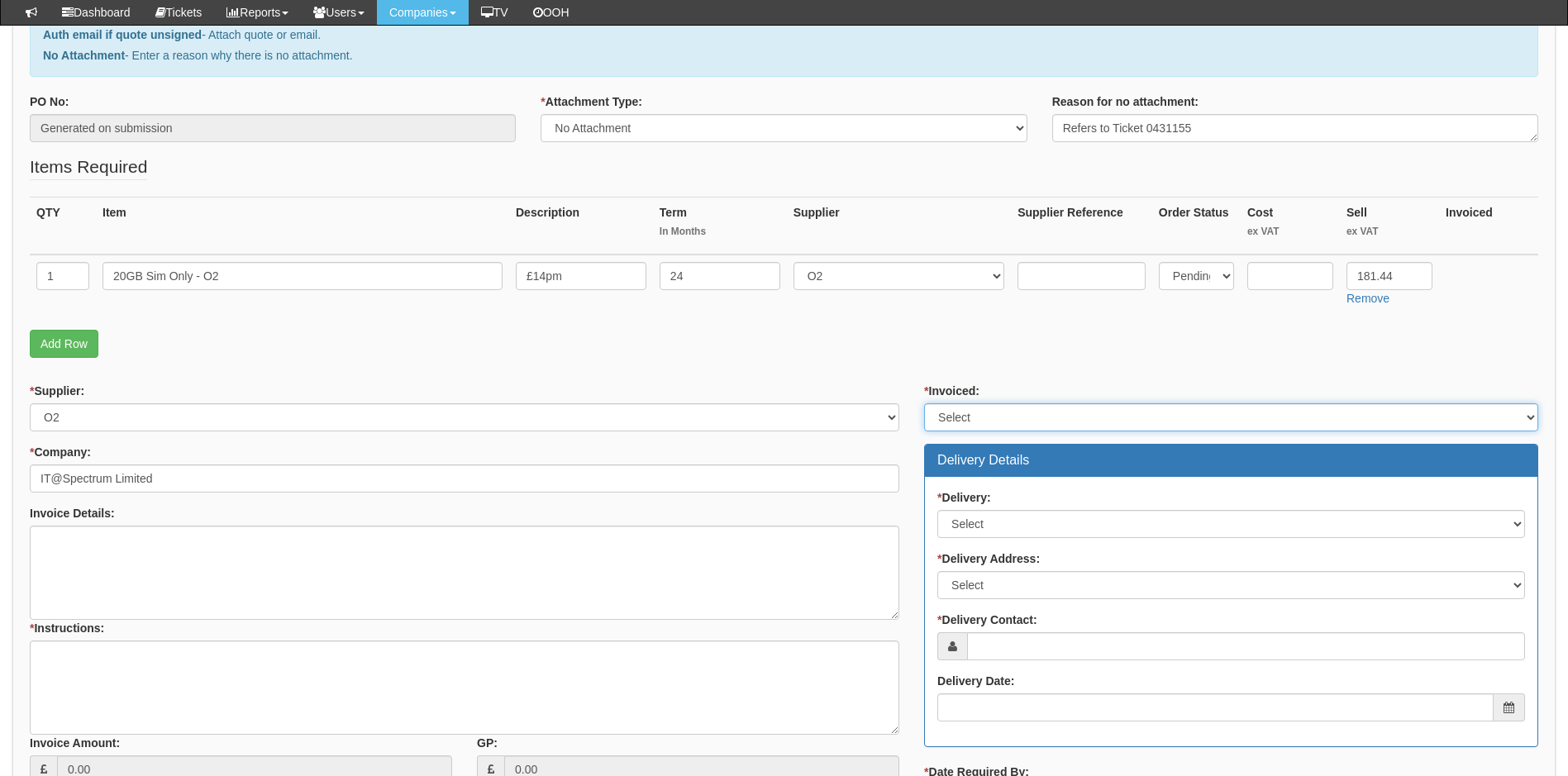
click at [1016, 416] on select "Select Yes No N/A STB (part of order)" at bounding box center [1231, 417] width 614 height 28
select select "2"
click at [924, 403] on select "Select Yes No N/A STB (part of order)" at bounding box center [1231, 417] width 614 height 28
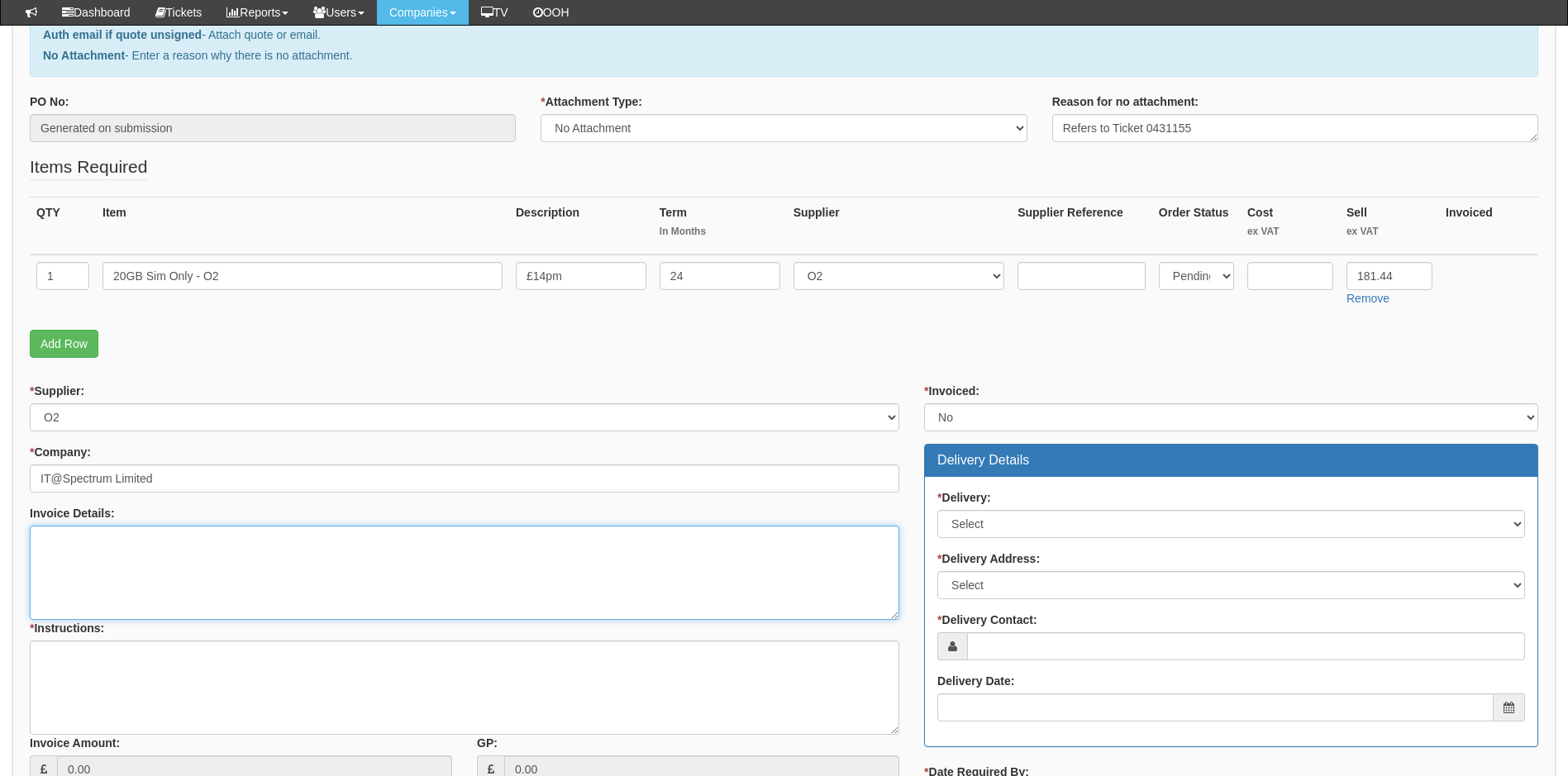
click at [83, 567] on textarea "Invoice Details:" at bounding box center [464, 573] width 869 height 95
paste textarea "To be invoiced as per previous arrangement with Spectrum O2 will contribute £3 …"
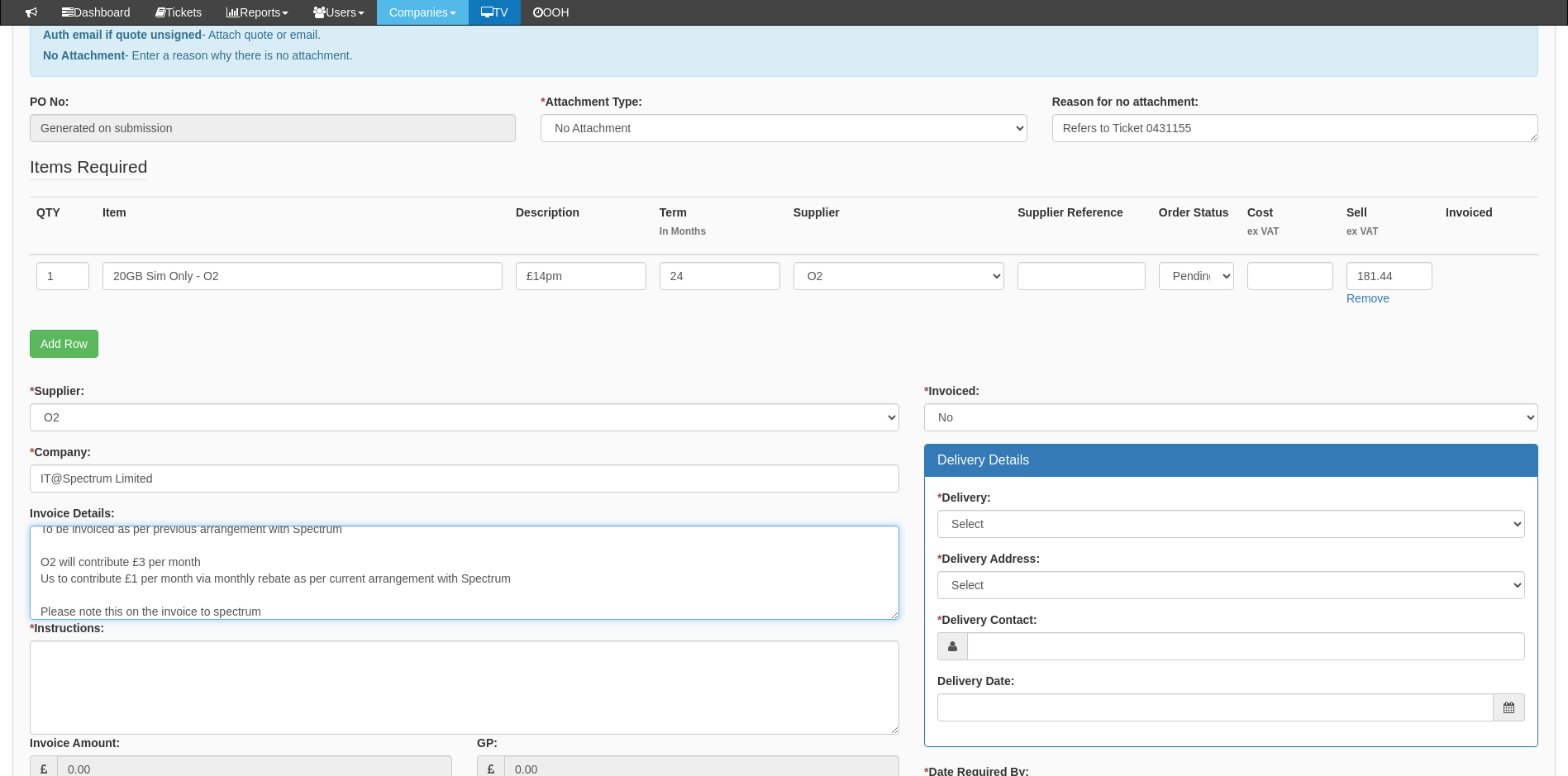
type textarea "To be invoiced as per previous arrangement with Spectrum O2 will contribute £3 …"
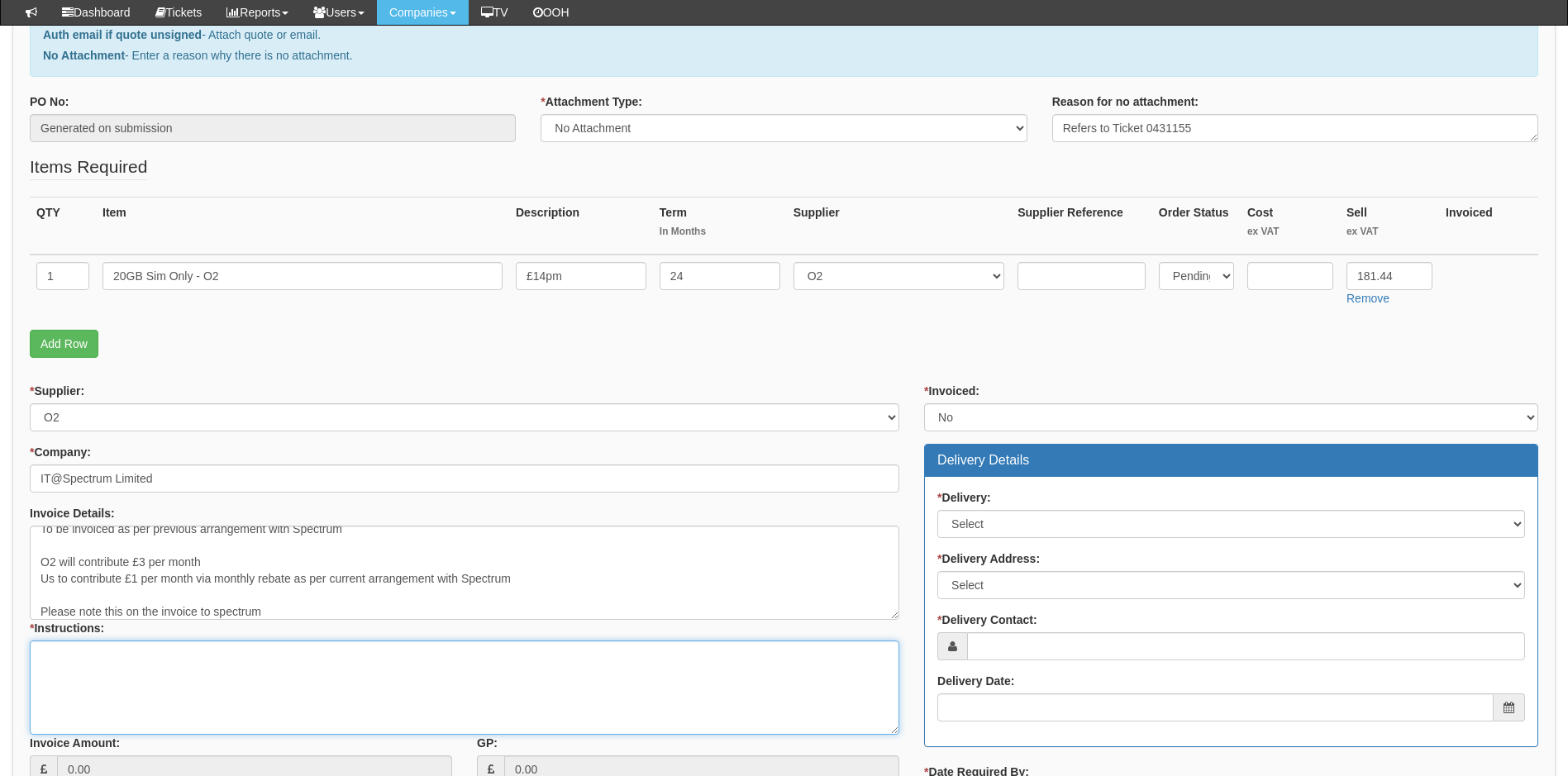
click at [165, 675] on textarea "* Instructions:" at bounding box center [464, 687] width 869 height 95
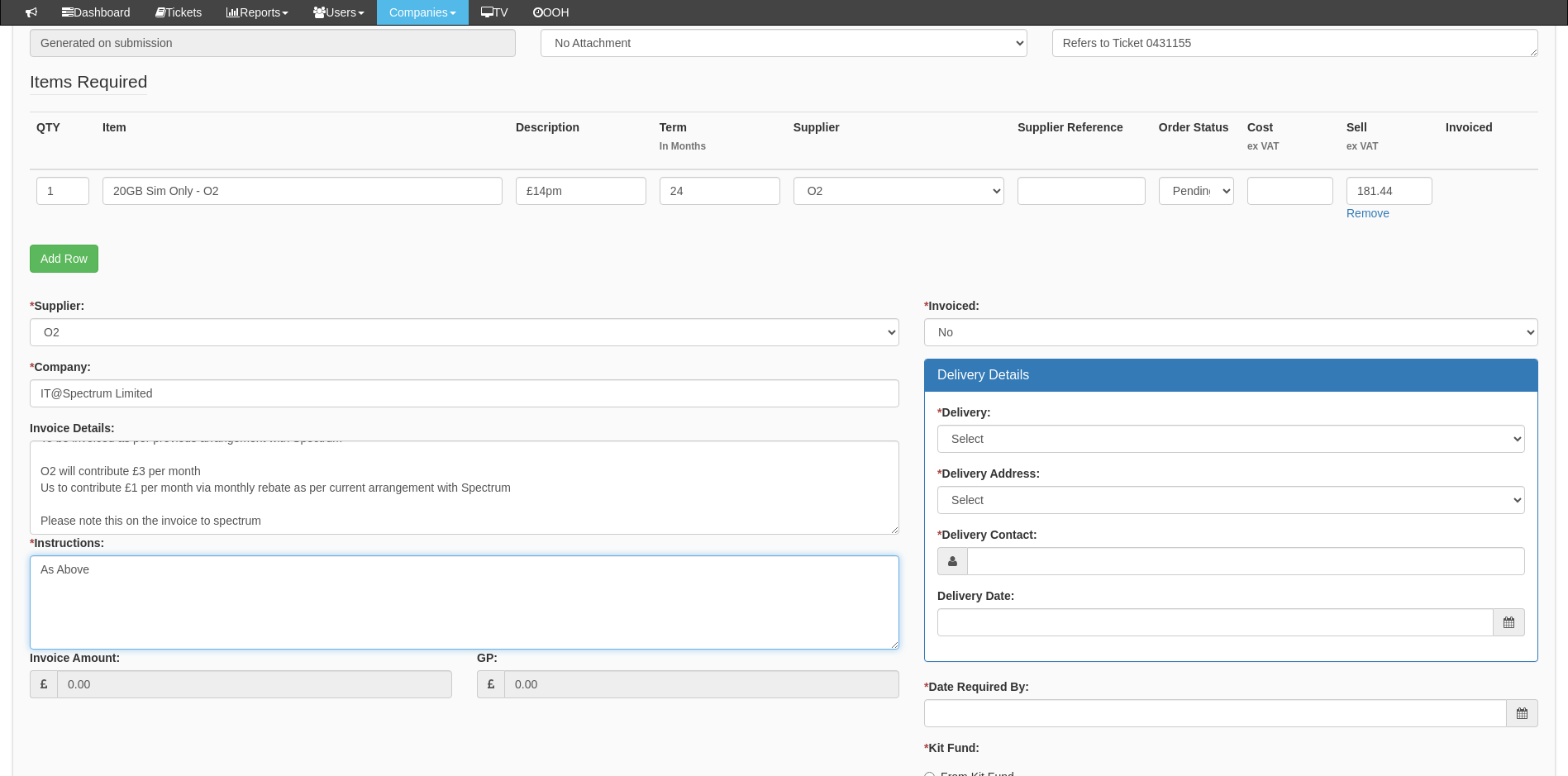
scroll to position [413, 0]
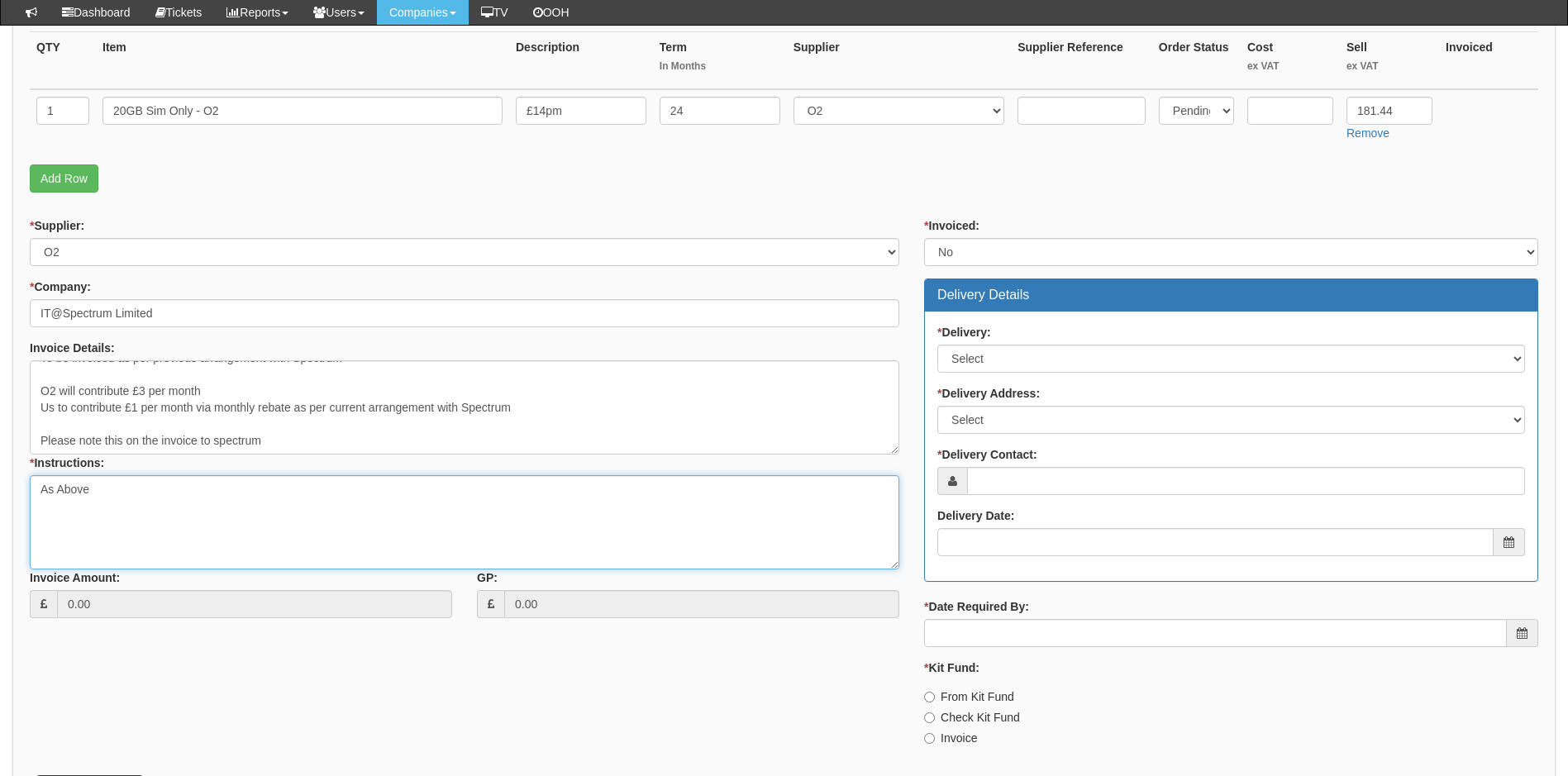
type textarea "As Above"
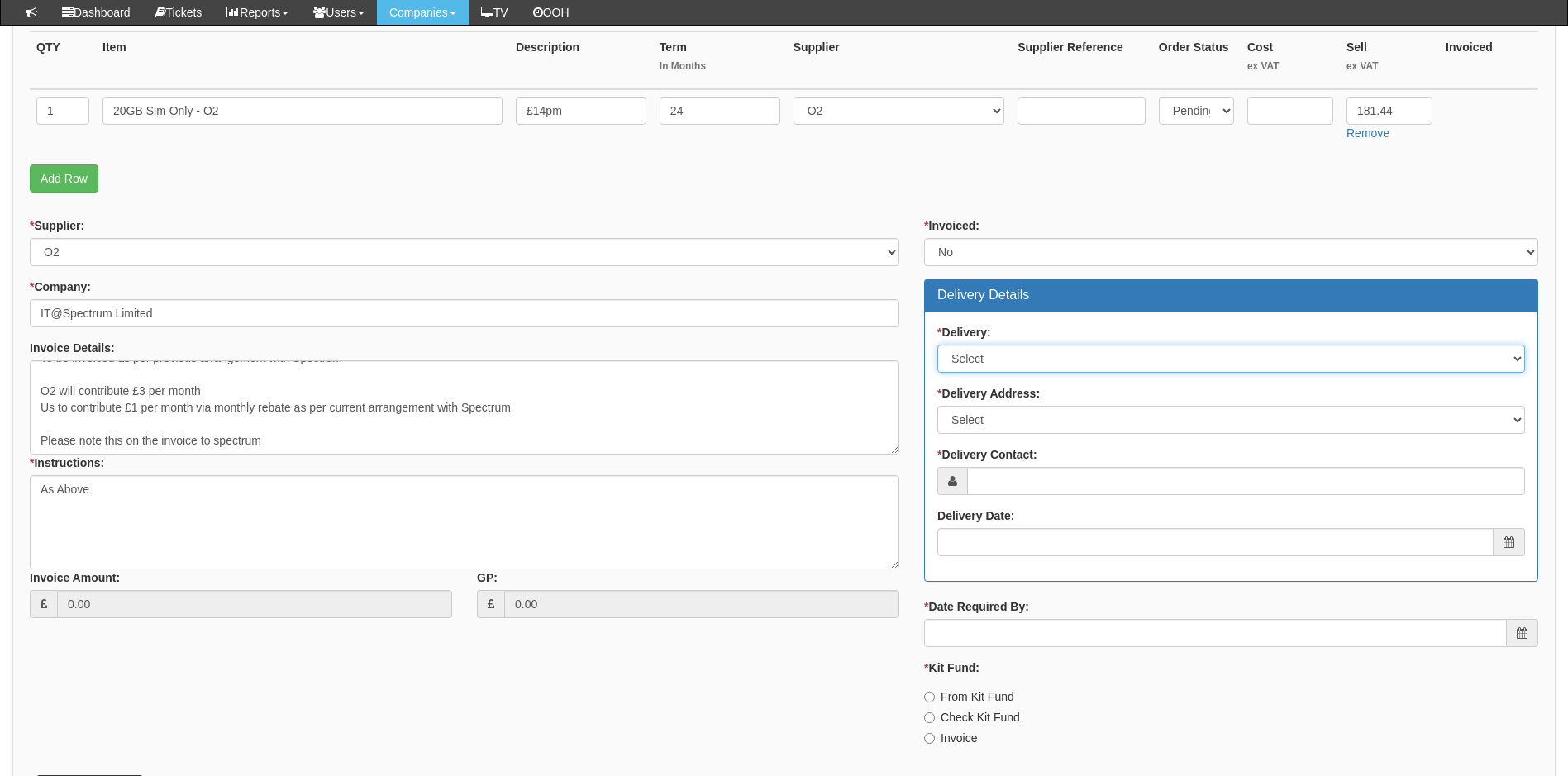
click at [1014, 360] on select "Select No Not Applicable Yes" at bounding box center [1230, 358] width 587 height 28
select select "2"
click at [937, 345] on select "Select No Not Applicable Yes" at bounding box center [1230, 358] width 587 height 28
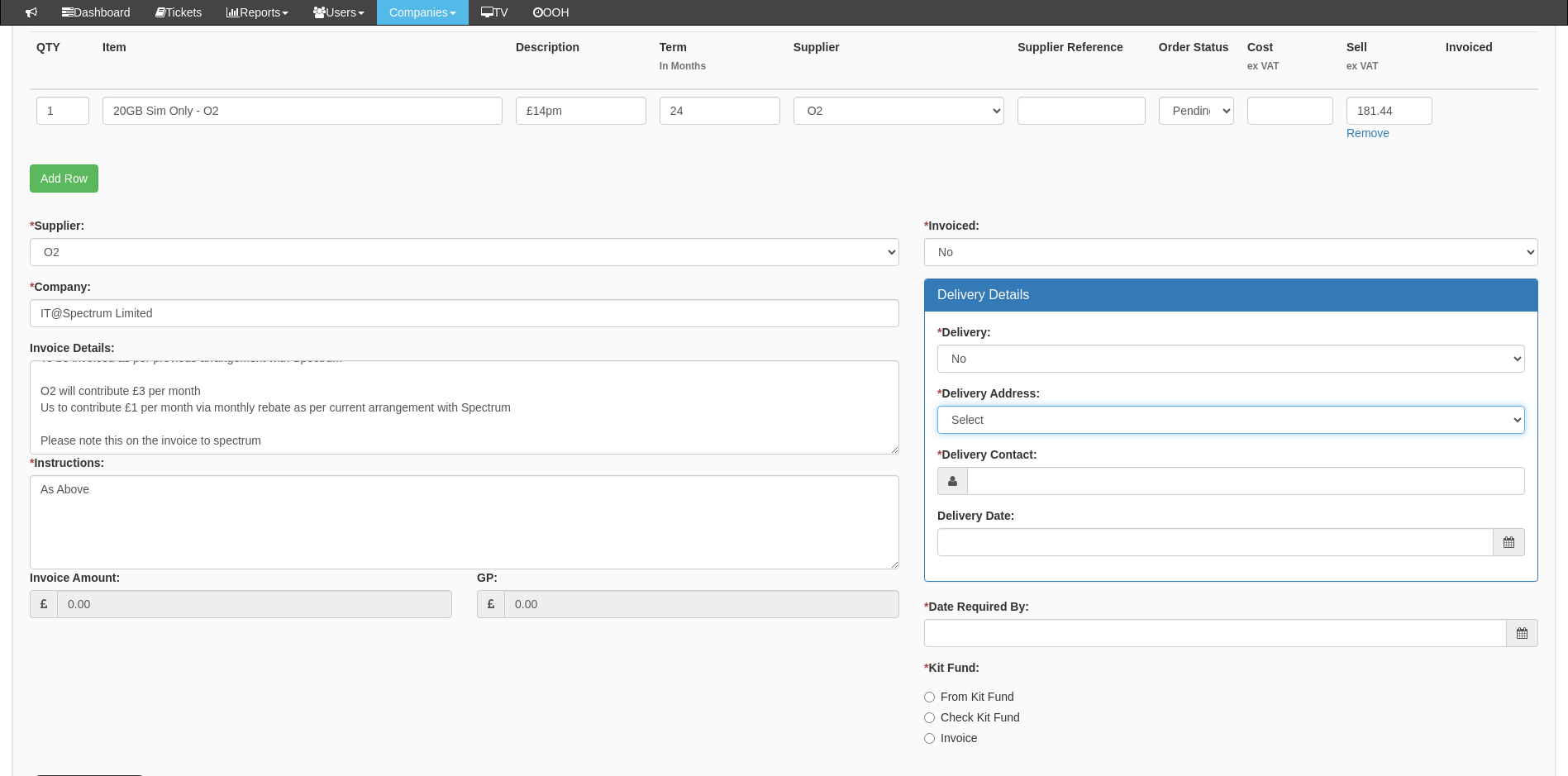
drag, startPoint x: 998, startPoint y: 416, endPoint x: 998, endPoint y: 426, distance: 10.0
click at [1000, 416] on select "Select Not Applicable Main Address - HU13 0GD Other" at bounding box center [1230, 420] width 587 height 28
select select "N/A"
click at [937, 406] on select "Select Not Applicable Main Address - HU13 0GD Other" at bounding box center [1230, 420] width 587 height 28
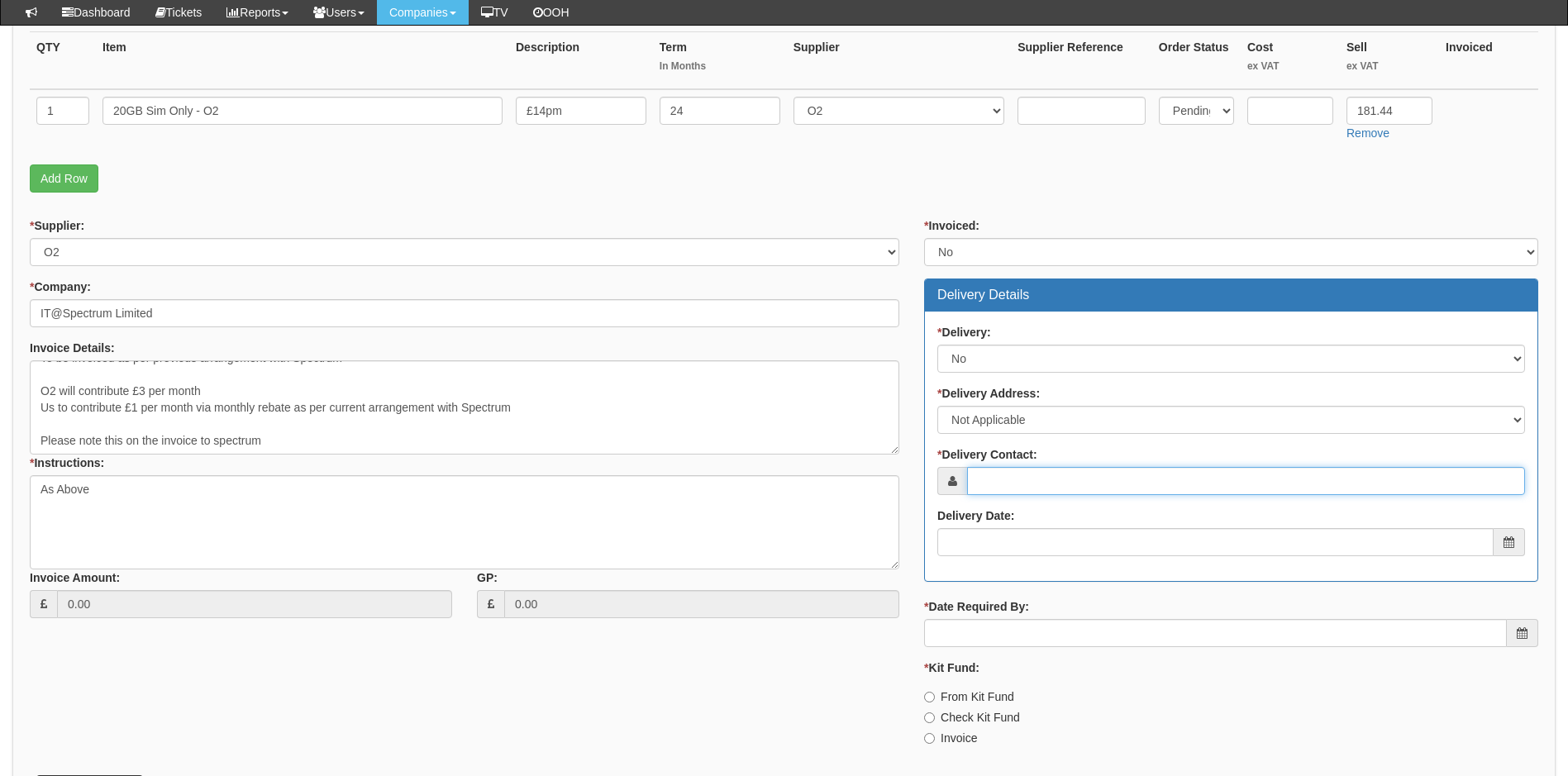
click at [1021, 482] on input "* Delivery Contact:" at bounding box center [1246, 480] width 557 height 28
type input "[PERSON_NAME]"
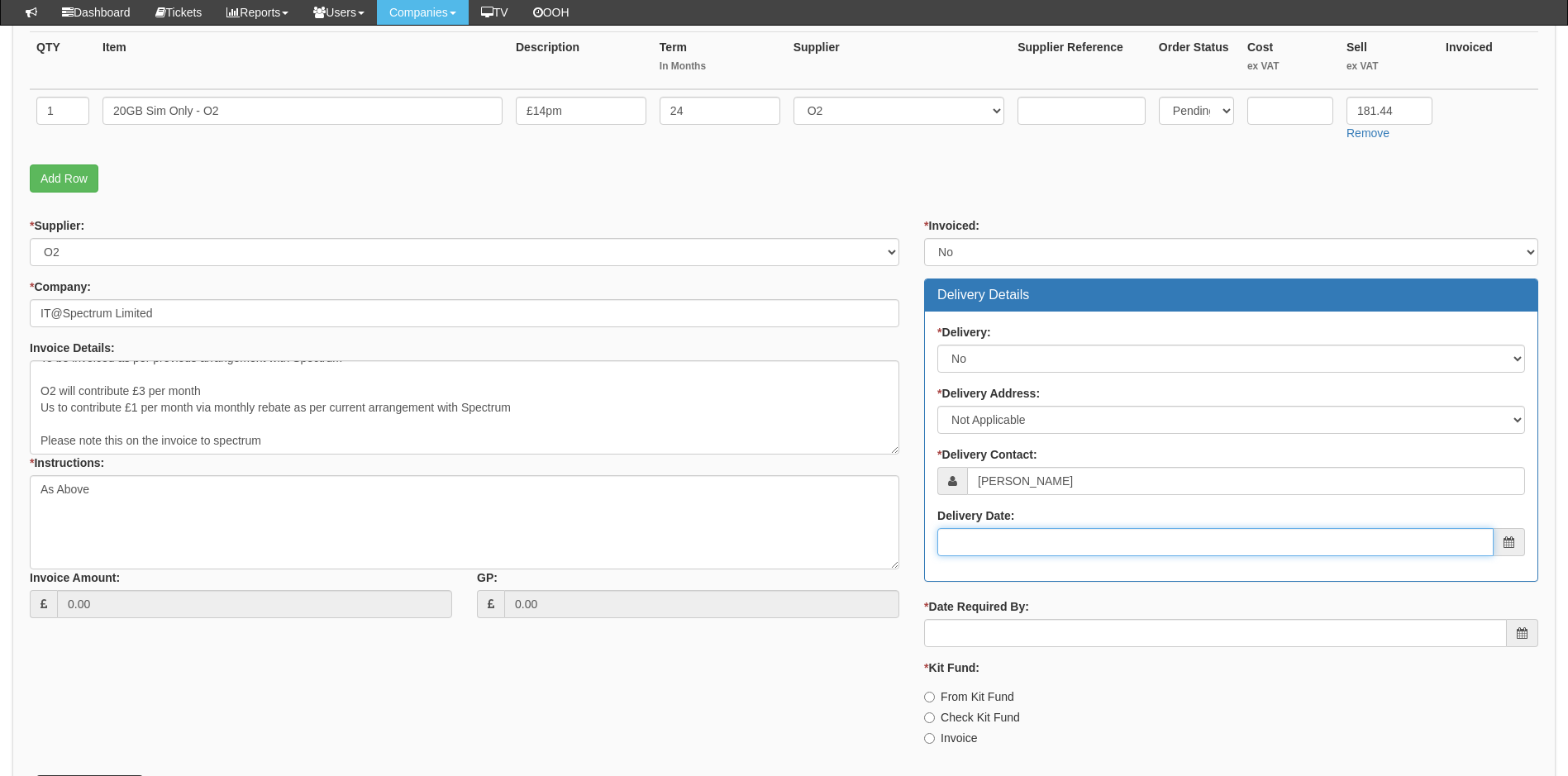
click at [1002, 536] on input "Delivery Date:" at bounding box center [1215, 541] width 557 height 28
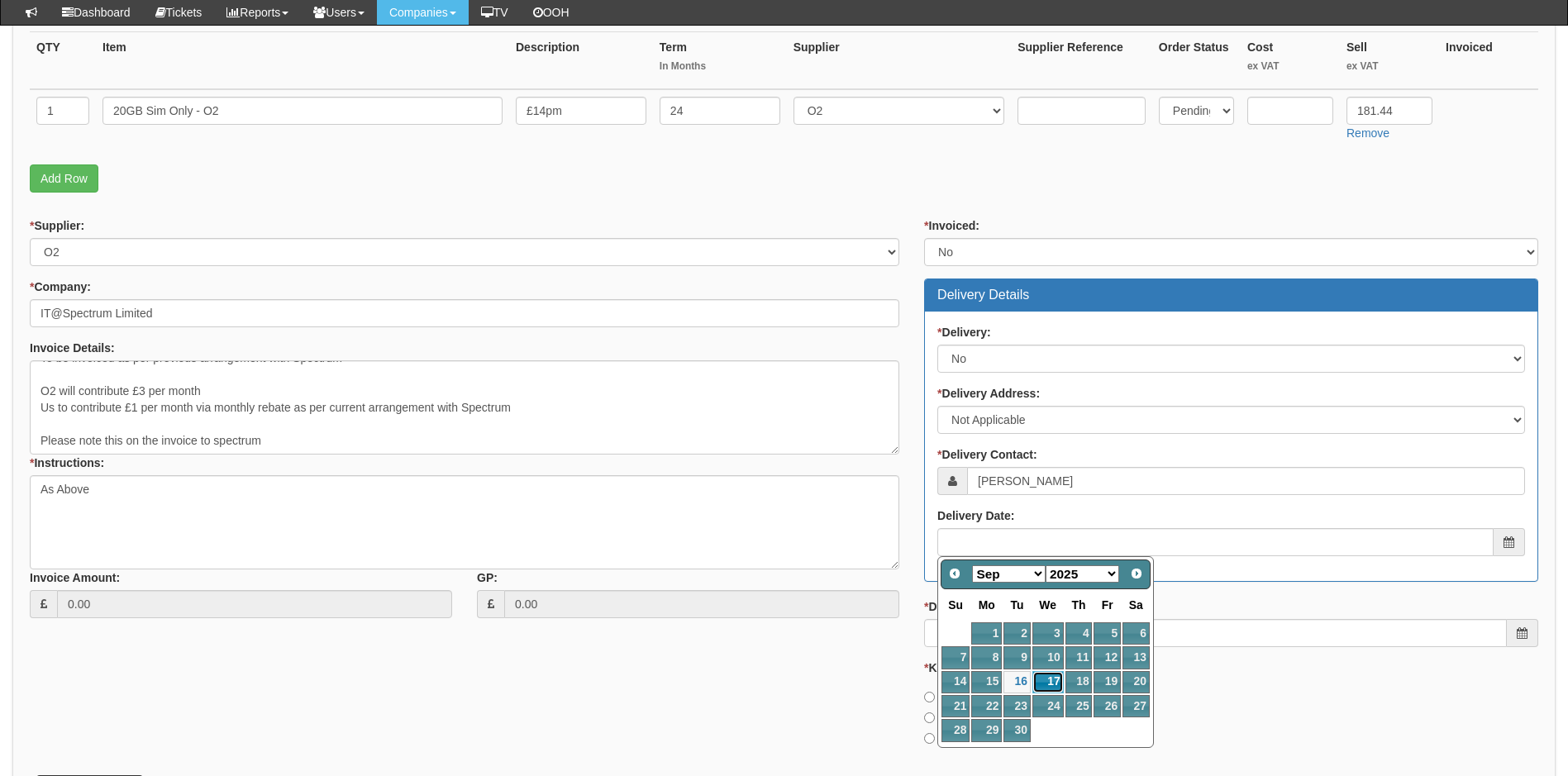
click at [1043, 681] on link "17" at bounding box center [1047, 681] width 32 height 23
type input "2025-09-17"
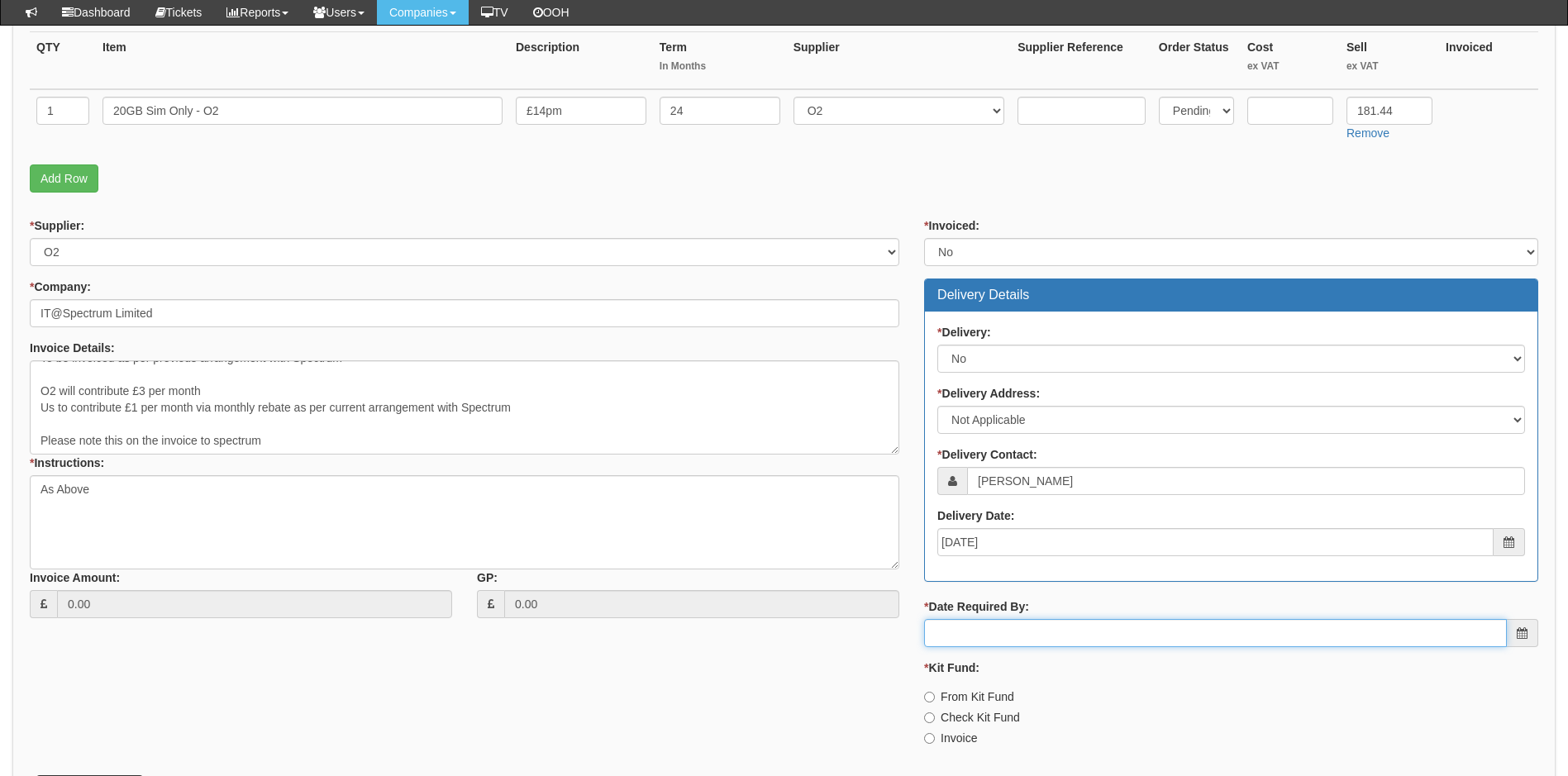
click at [1008, 627] on input "* Date Required By:" at bounding box center [1215, 632] width 583 height 28
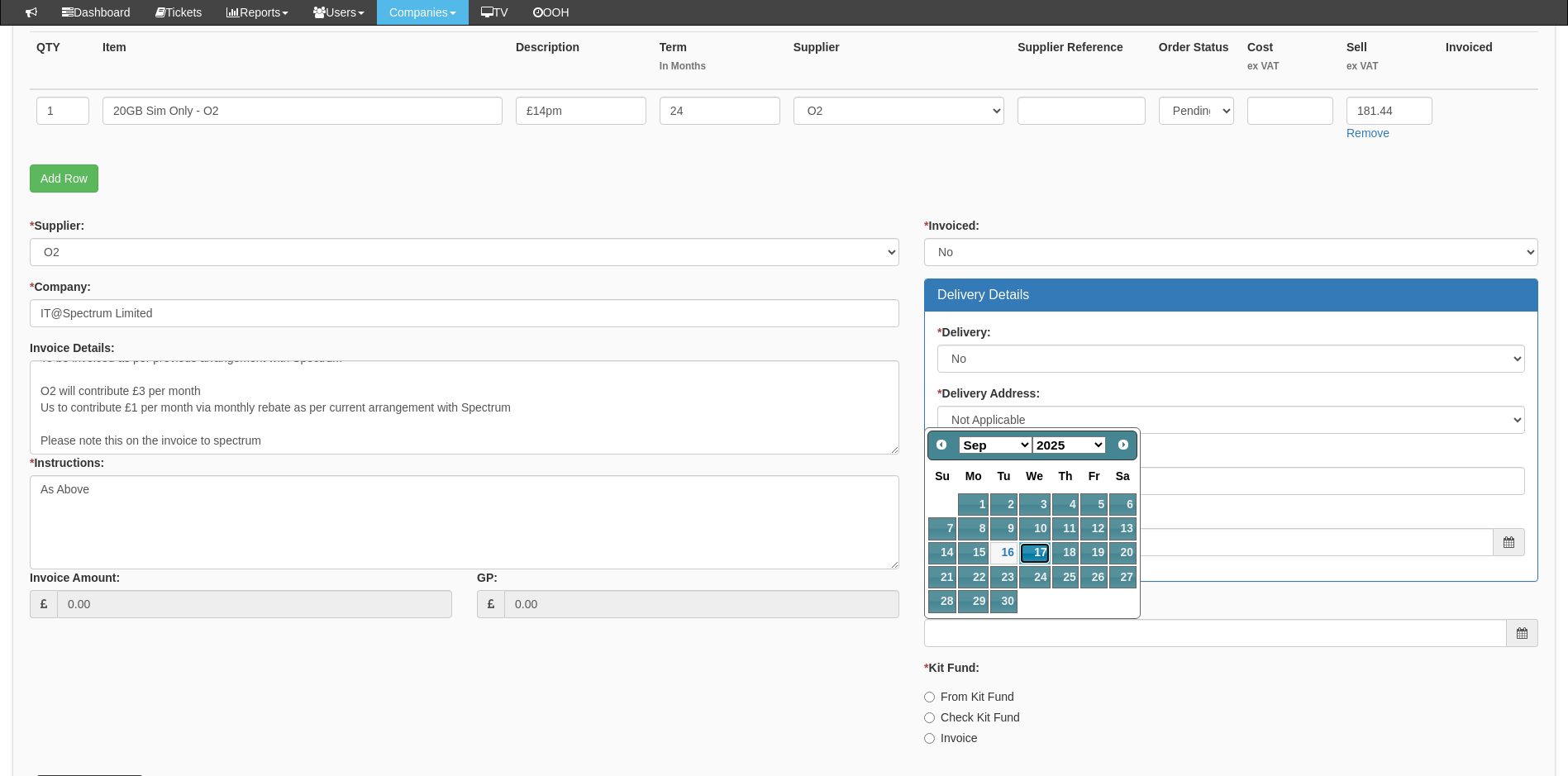
click at [1030, 552] on link "17" at bounding box center [1034, 553] width 32 height 23
type input "2025-09-17"
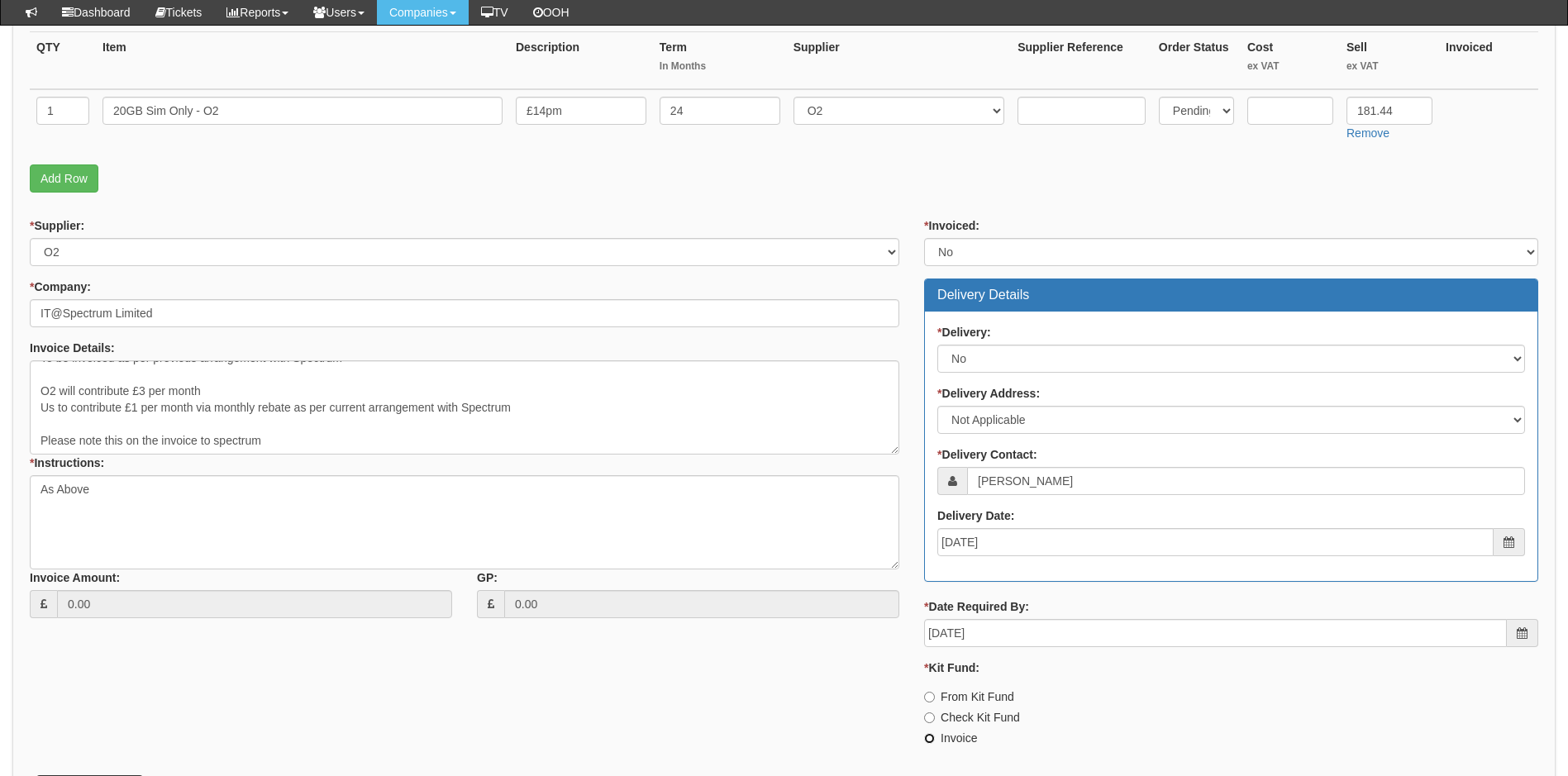
click at [929, 737] on input "Invoice" at bounding box center [929, 738] width 11 height 11
radio input "true"
click at [903, 652] on div "* Supplier: Select 123 REG.co.uk 1Password 3 4Gon AA Jones Electric Ltd Abzorb …" at bounding box center [784, 487] width 1533 height 541
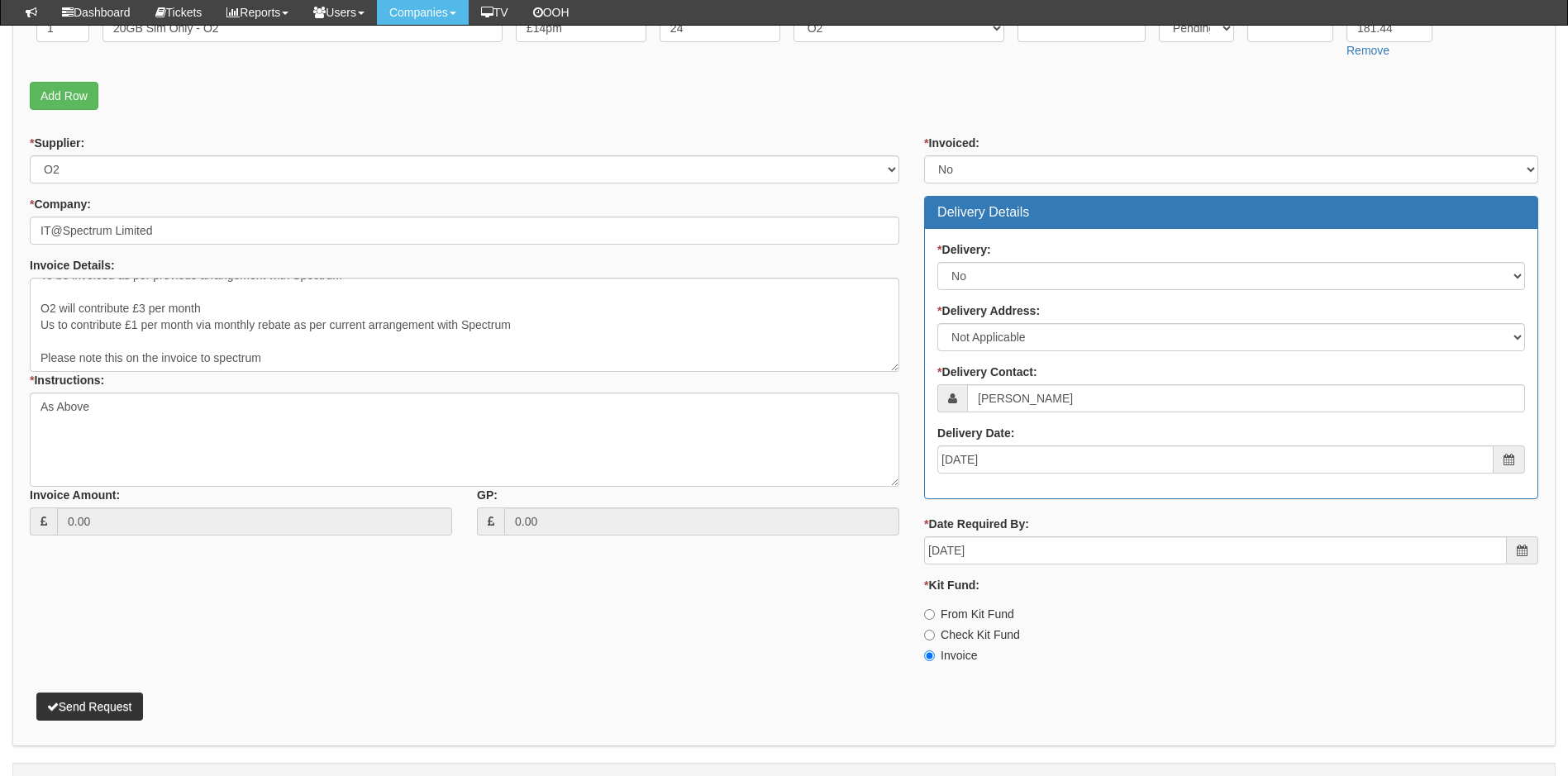
scroll to position [532, 0]
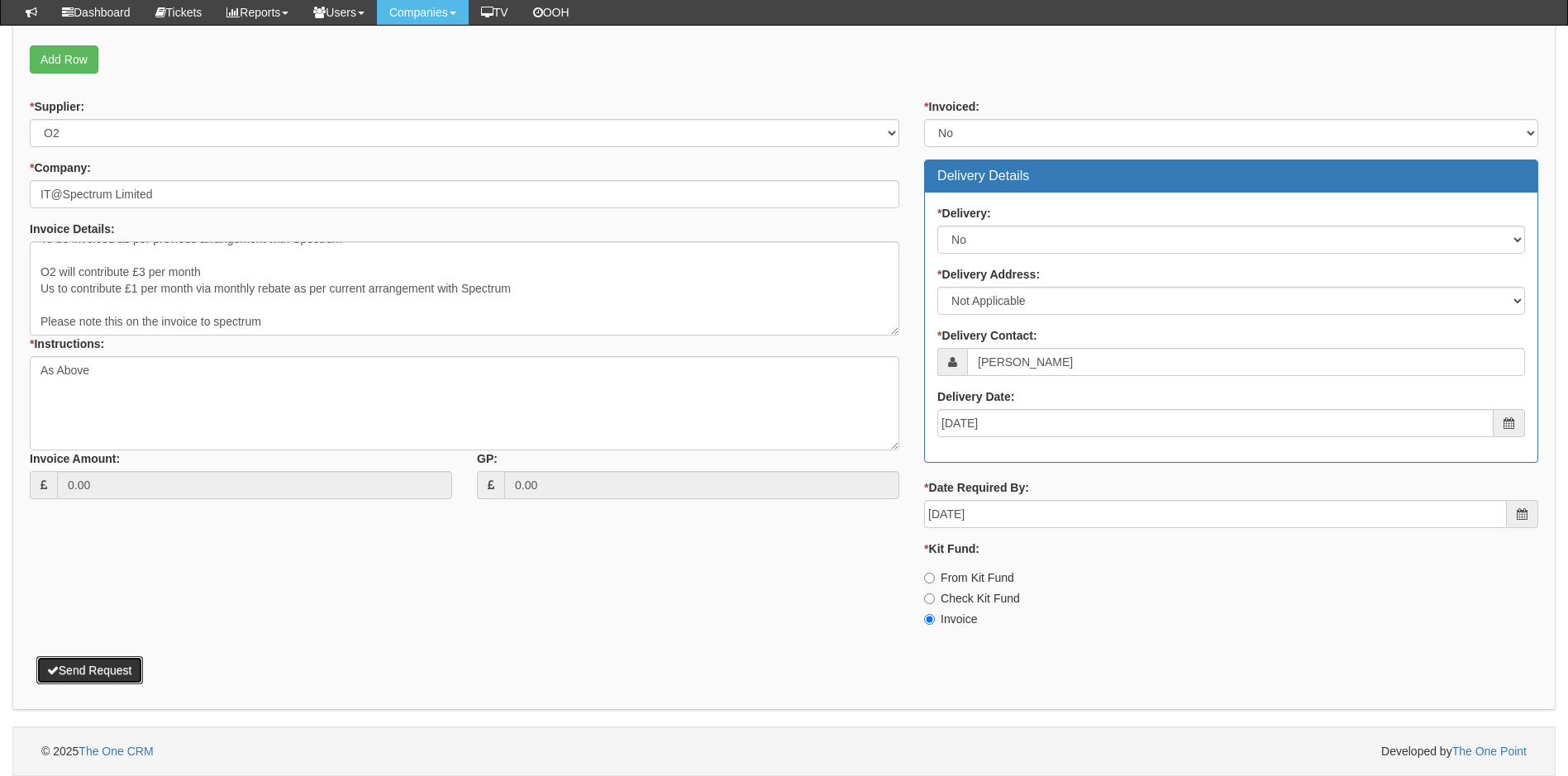
click at [75, 667] on button "Send Request" at bounding box center [89, 670] width 106 height 28
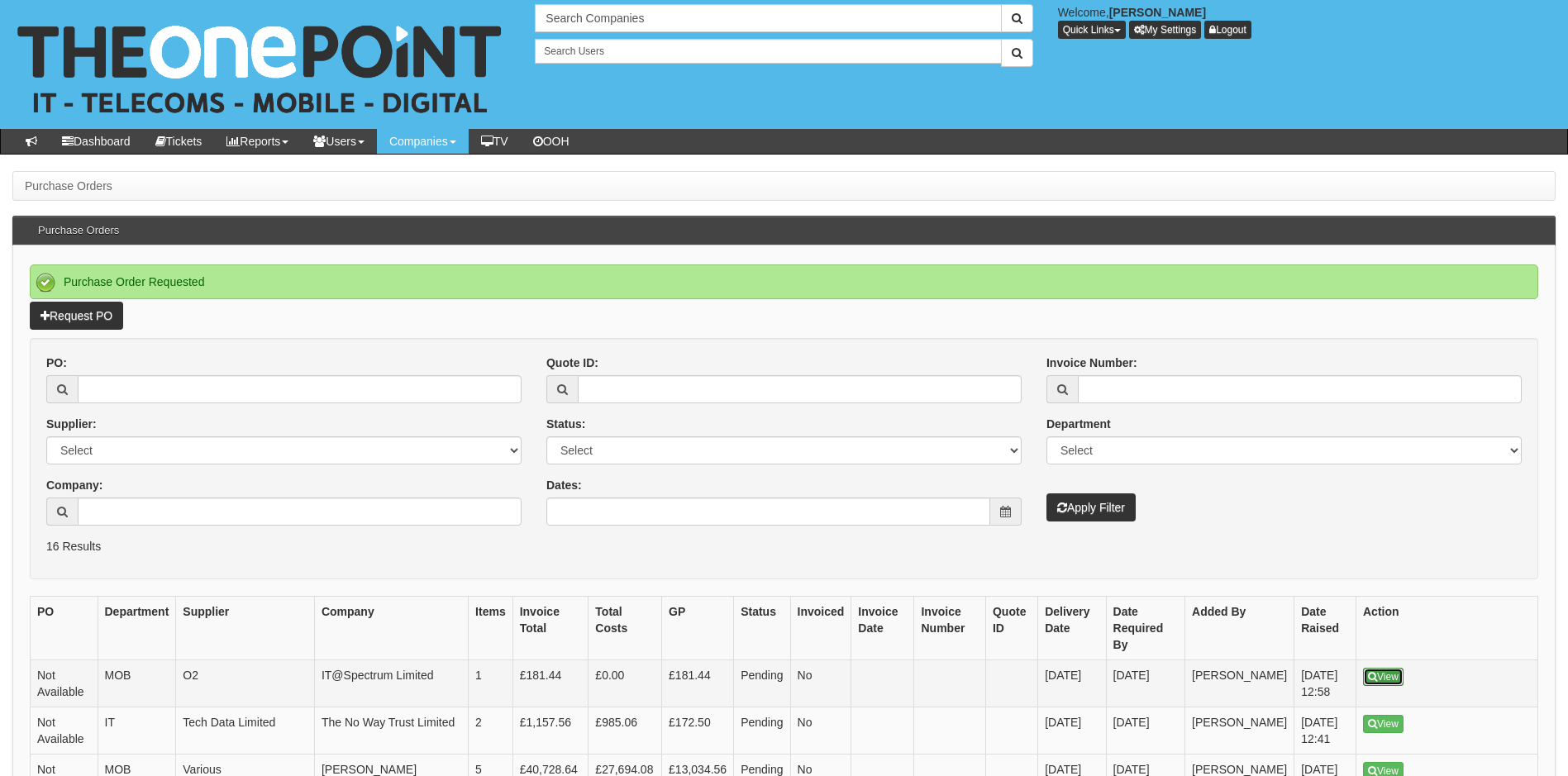
click at [1378, 667] on link "View" at bounding box center [1382, 676] width 41 height 18
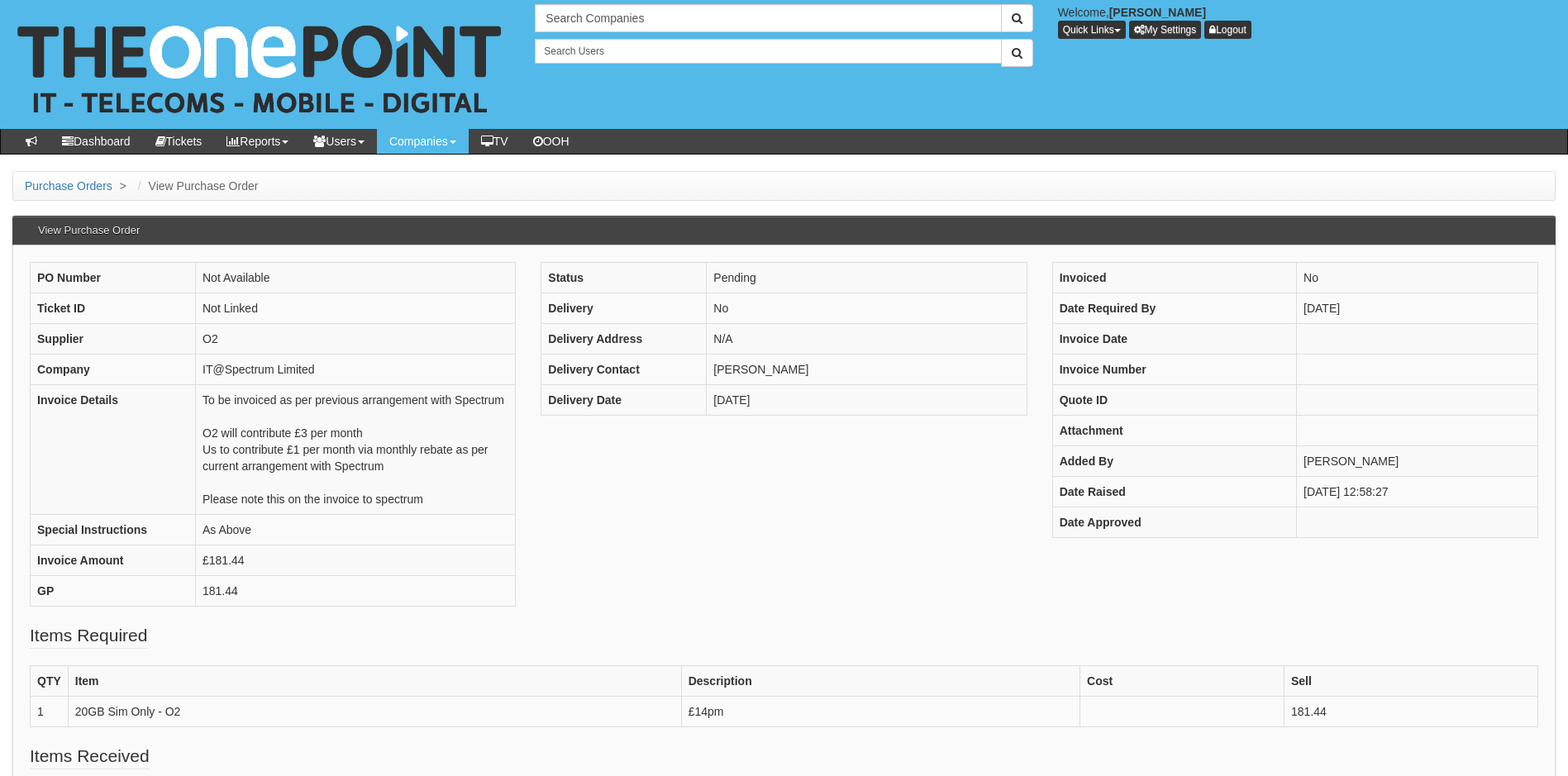
click at [686, 546] on div "PO Number Not Available Ticket ID Not Linked Supplier O2 Company IT@Spectrum Li…" at bounding box center [784, 442] width 1533 height 361
